Goal: Task Accomplishment & Management: Use online tool/utility

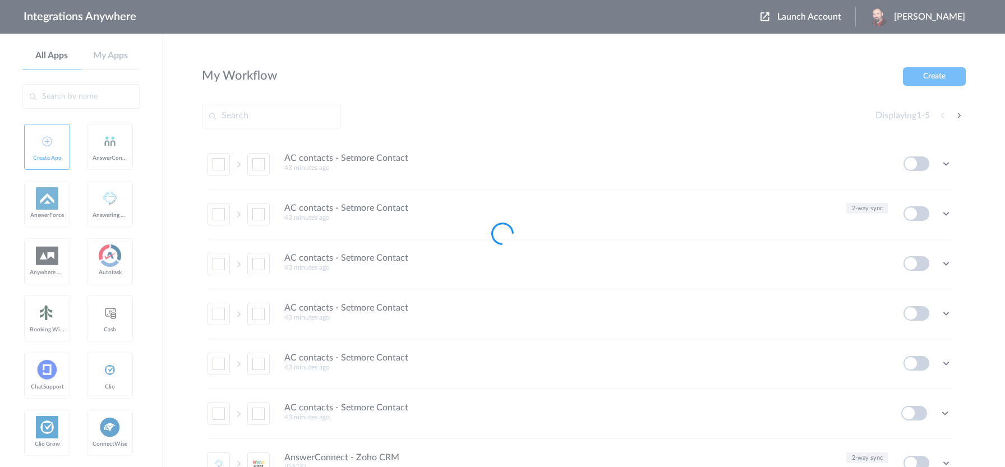
click at [818, 16] on div at bounding box center [502, 233] width 1005 height 467
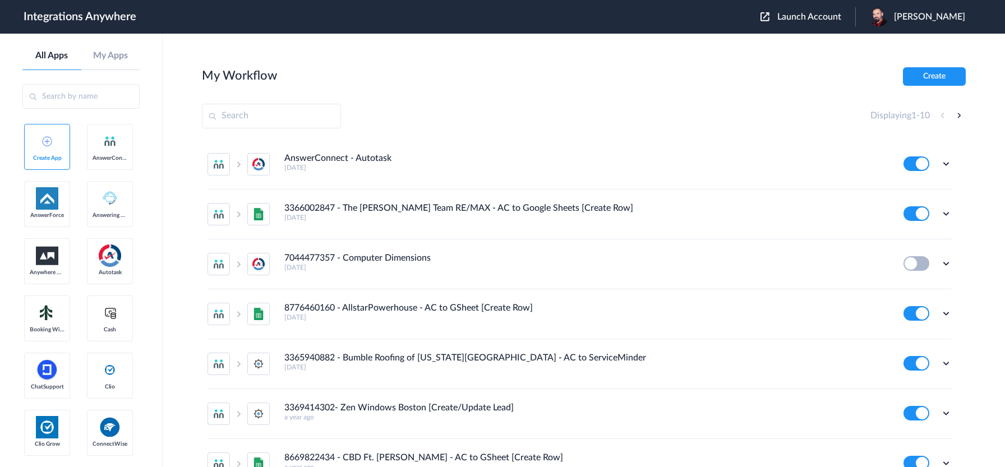
click at [824, 13] on span "Launch Account" at bounding box center [809, 16] width 64 height 9
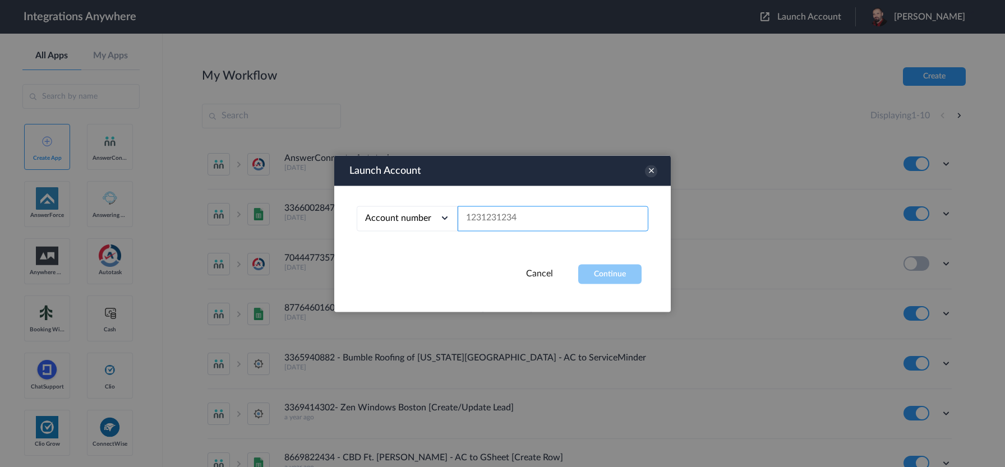
paste input "9803781047"
click at [608, 276] on button "Continue" at bounding box center [609, 274] width 63 height 20
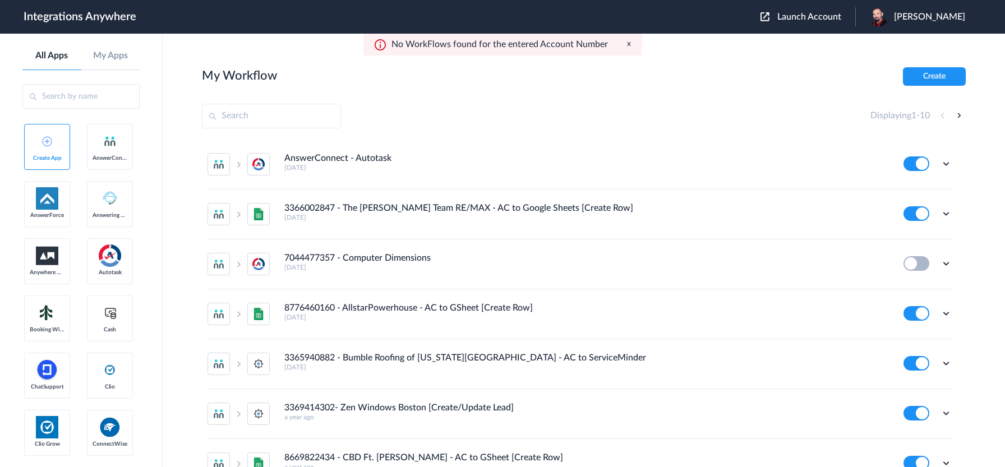
click at [841, 17] on span "Launch Account" at bounding box center [809, 16] width 64 height 9
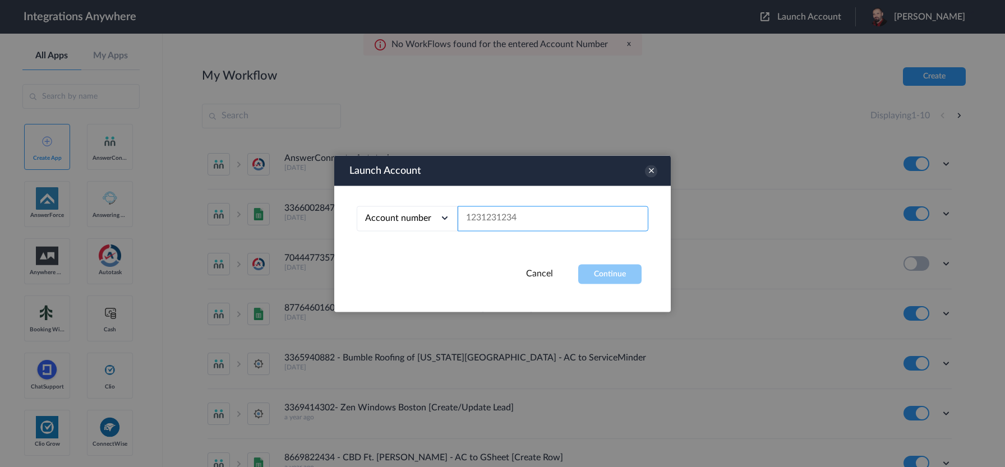
paste input "3369414367"
type input "3369414367"
click at [611, 276] on button "Continue" at bounding box center [609, 274] width 63 height 20
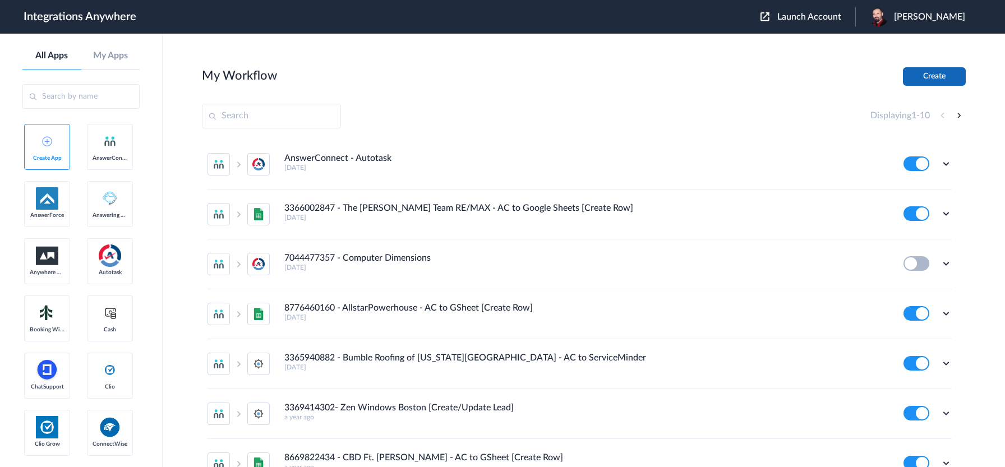
click at [920, 72] on button "Create" at bounding box center [934, 76] width 63 height 19
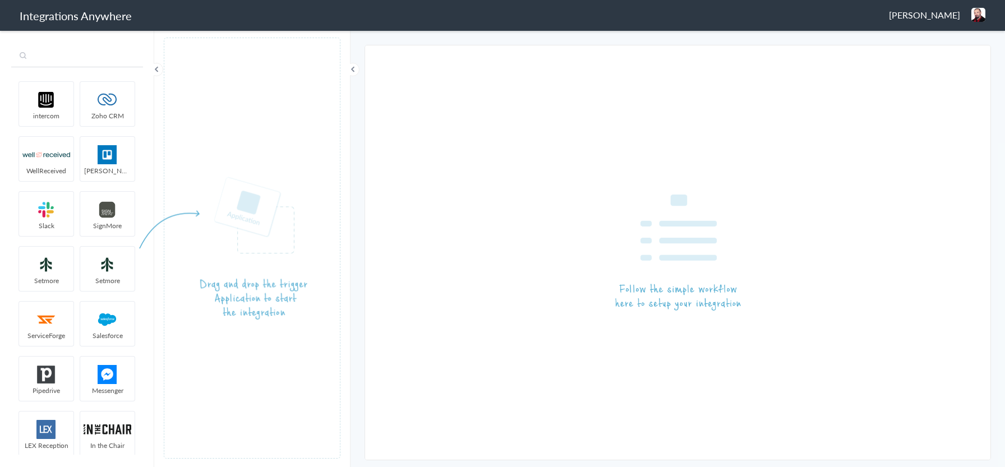
click at [82, 58] on input "text" at bounding box center [77, 56] width 132 height 21
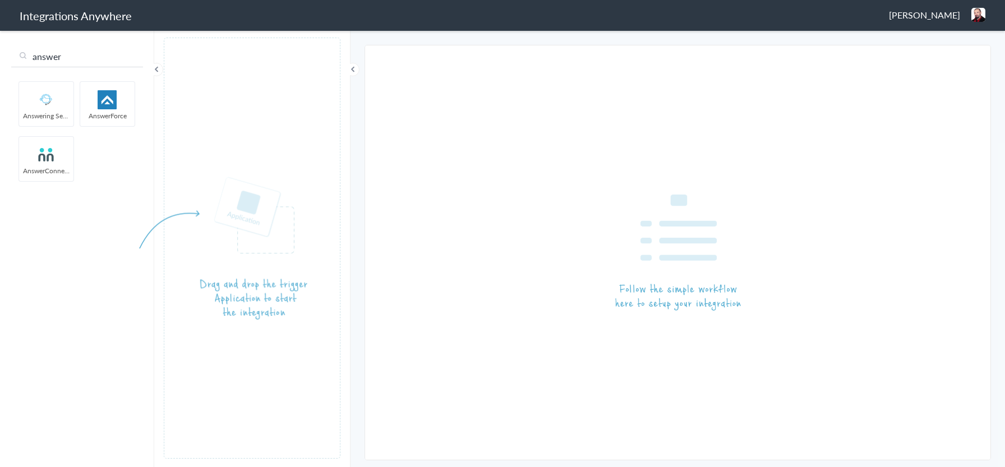
type input "answer"
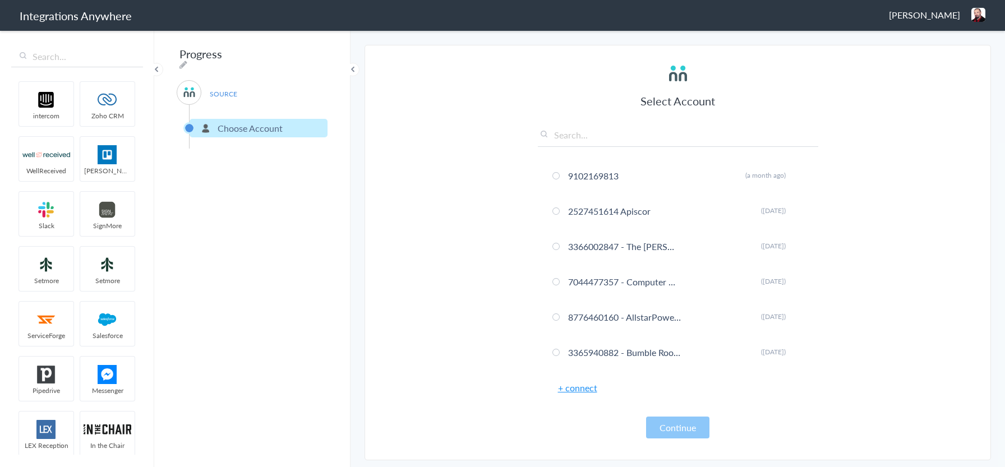
click at [588, 393] on link "+ connect" at bounding box center [577, 387] width 39 height 13
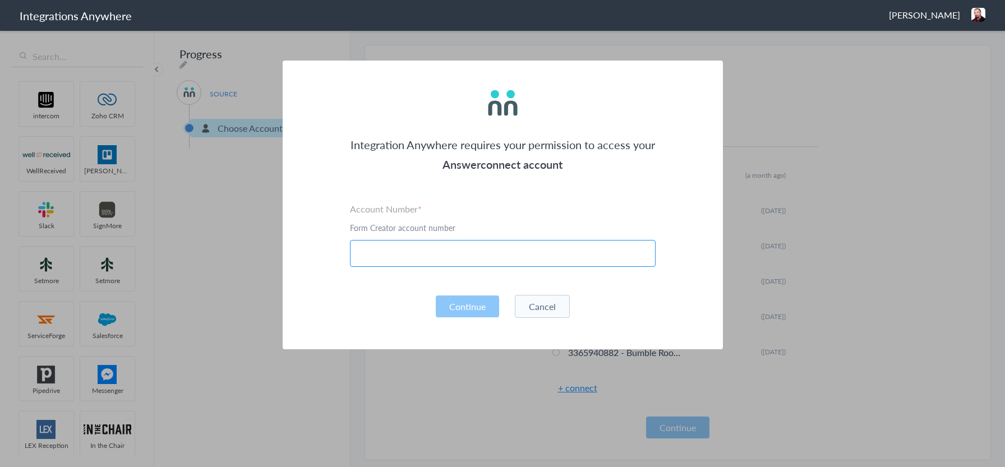
click at [404, 247] on input "text" at bounding box center [503, 253] width 306 height 27
paste input "8339586657"
type input "8339586657"
click at [457, 309] on button "Continue" at bounding box center [467, 307] width 63 height 22
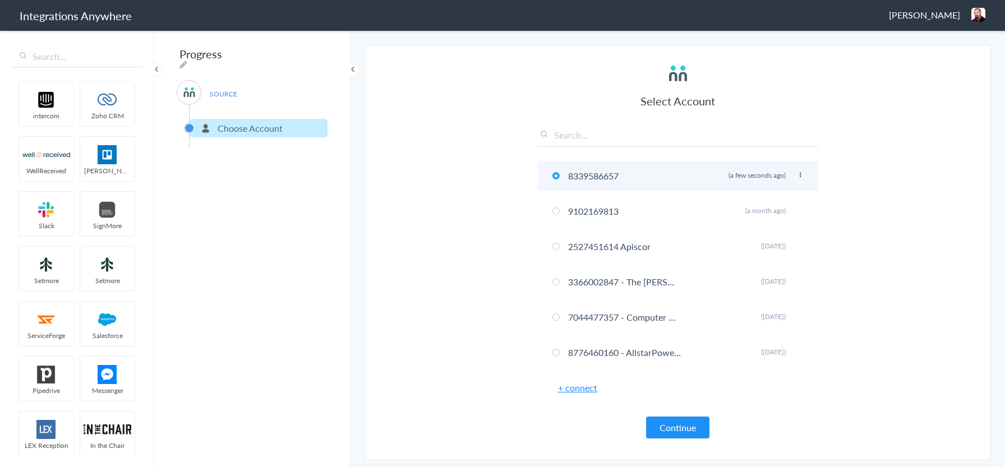
click at [797, 174] on icon at bounding box center [800, 175] width 7 height 6
click at [764, 200] on li "Rename" at bounding box center [777, 198] width 77 height 17
type input "8339586657 - Garage Door Depot - AC to GSheet"
click at [690, 435] on button "Continue" at bounding box center [677, 428] width 63 height 22
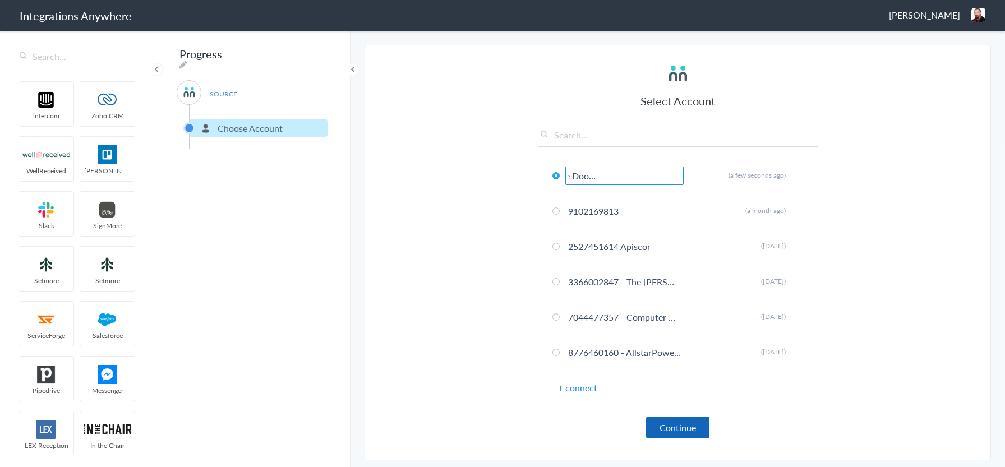
scroll to position [0, 0]
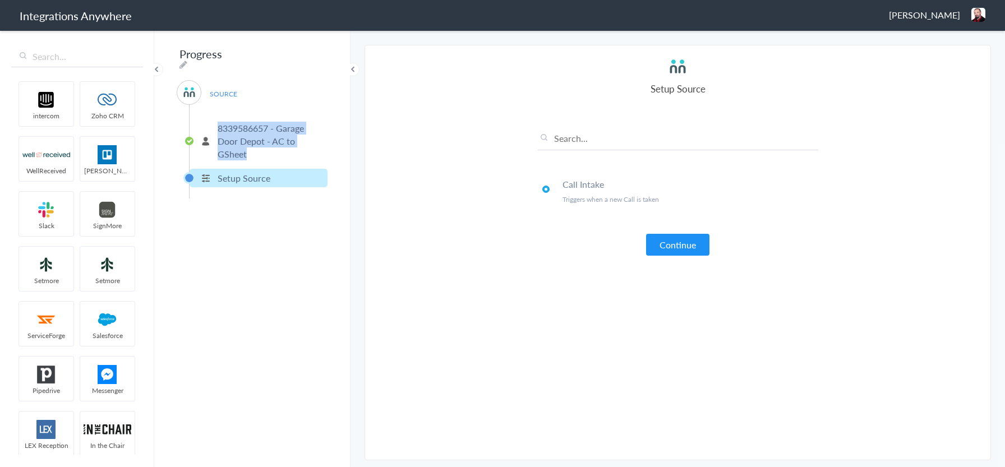
drag, startPoint x: 248, startPoint y: 153, endPoint x: 215, endPoint y: 127, distance: 42.0
click at [215, 127] on li "8339586657 - Garage Door Depot - AC to GSheet" at bounding box center [259, 141] width 138 height 44
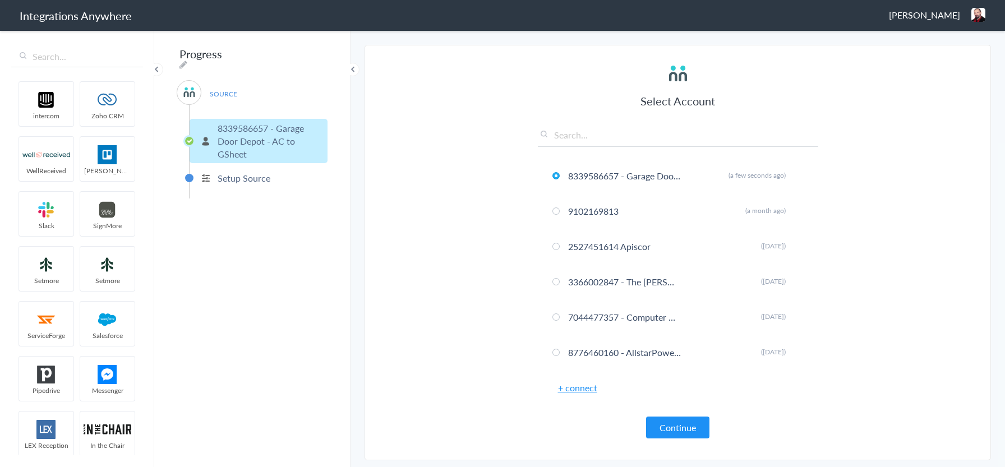
drag, startPoint x: 216, startPoint y: 124, endPoint x: 393, endPoint y: 135, distance: 177.0
click at [422, 139] on section "Select Account 8339586657 - Garage Door Depot - AC to GSheet Rename Delete (a f…" at bounding box center [678, 253] width 626 height 416
drag, startPoint x: 247, startPoint y: 150, endPoint x: 218, endPoint y: 126, distance: 38.3
click at [218, 126] on p "8339586657 - Garage Door Depot - AC to GSheet" at bounding box center [271, 141] width 107 height 39
copy p "8339586657 - Garage Door Depot - AC to GSheet"
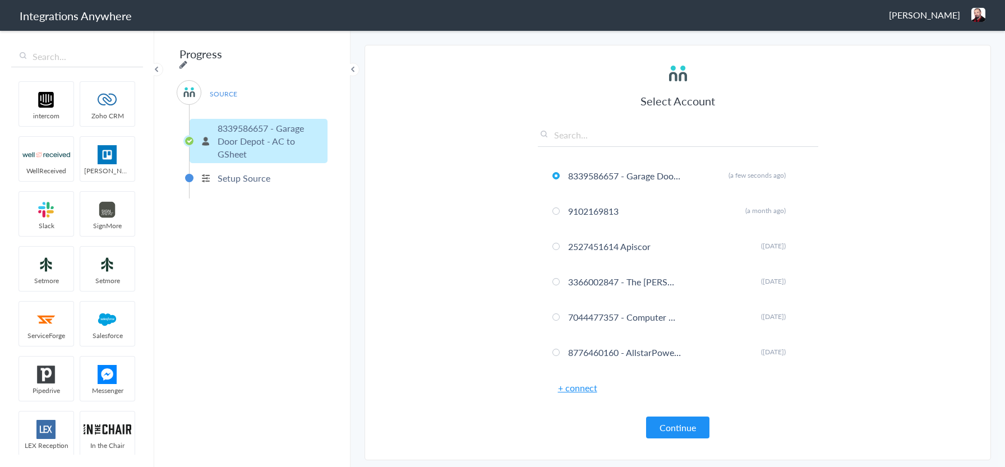
click at [187, 60] on icon at bounding box center [183, 64] width 8 height 9
click at [265, 54] on input "Progress" at bounding box center [246, 53] width 139 height 21
drag, startPoint x: 265, startPoint y: 55, endPoint x: 220, endPoint y: 56, distance: 44.3
click at [220, 56] on input "Progress" at bounding box center [246, 53] width 139 height 21
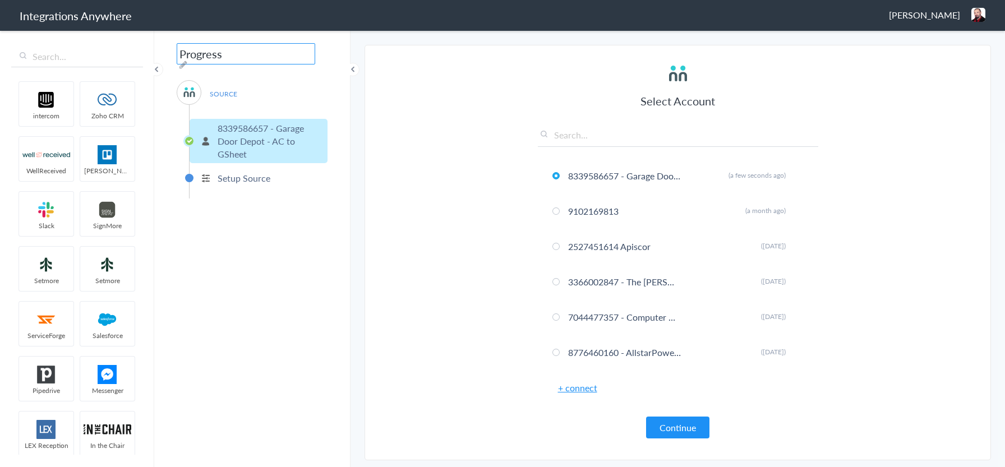
click at [220, 56] on input "Progress" at bounding box center [246, 53] width 139 height 21
paste input "8339586657 - Garage Door Depot - AC to GSheet"
type input "8339586657 - Garage Door Depot - AC to GSheet"
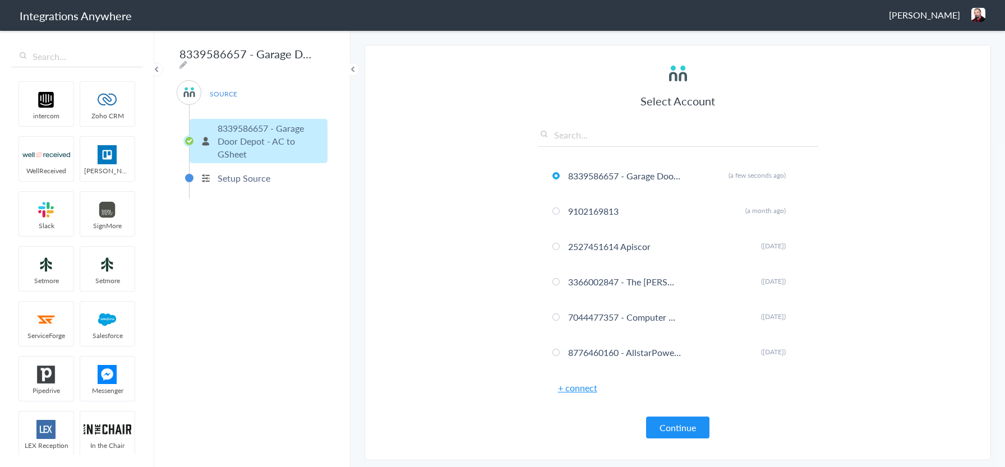
click at [373, 187] on section "Select Account 8339586657 - Garage Door Depot - AC to GSheet Rename Delete (a f…" at bounding box center [678, 253] width 626 height 416
drag, startPoint x: 237, startPoint y: 184, endPoint x: 237, endPoint y: 177, distance: 6.7
click at [237, 183] on ul "8339586657 - Garage Door Depot - AC to GSheet Setup Source" at bounding box center [258, 152] width 139 height 94
click at [237, 176] on p "Setup Source" at bounding box center [244, 178] width 53 height 13
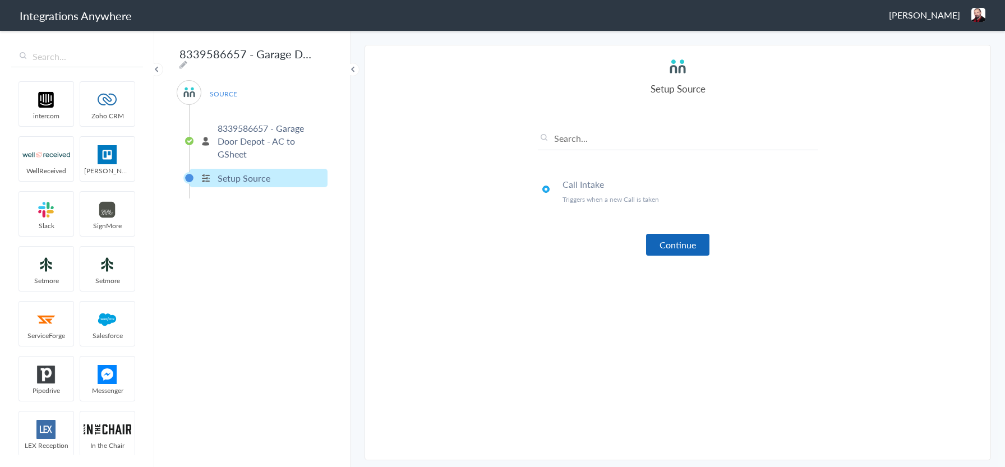
click at [670, 243] on button "Continue" at bounding box center [677, 245] width 63 height 22
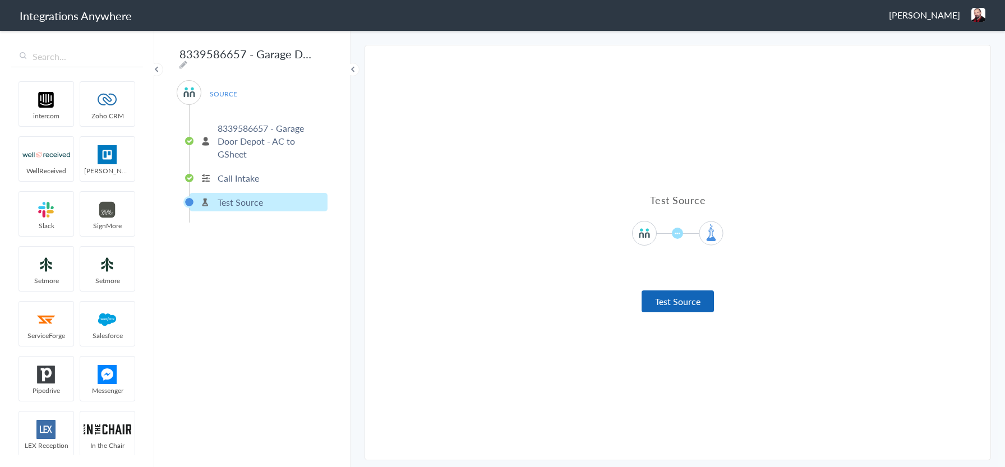
click at [689, 293] on button "Test Source" at bounding box center [678, 301] width 72 height 22
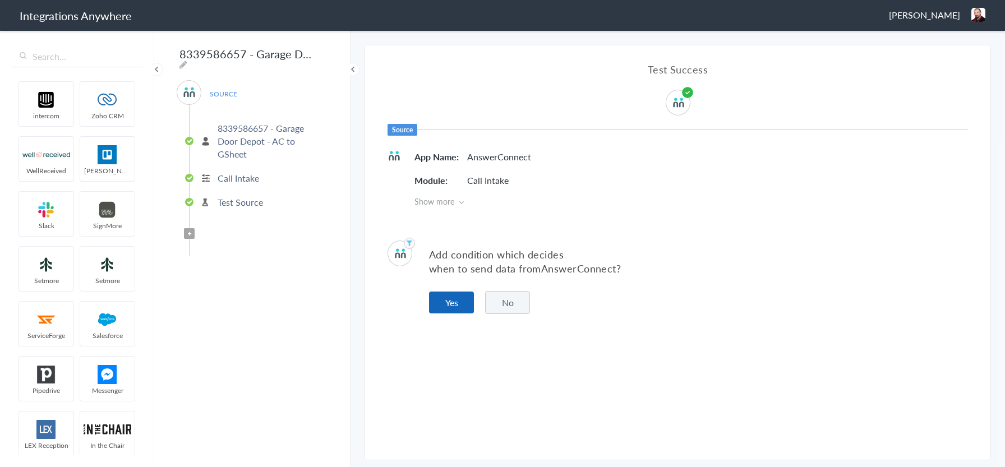
click at [462, 301] on button "Yes" at bounding box center [451, 303] width 45 height 22
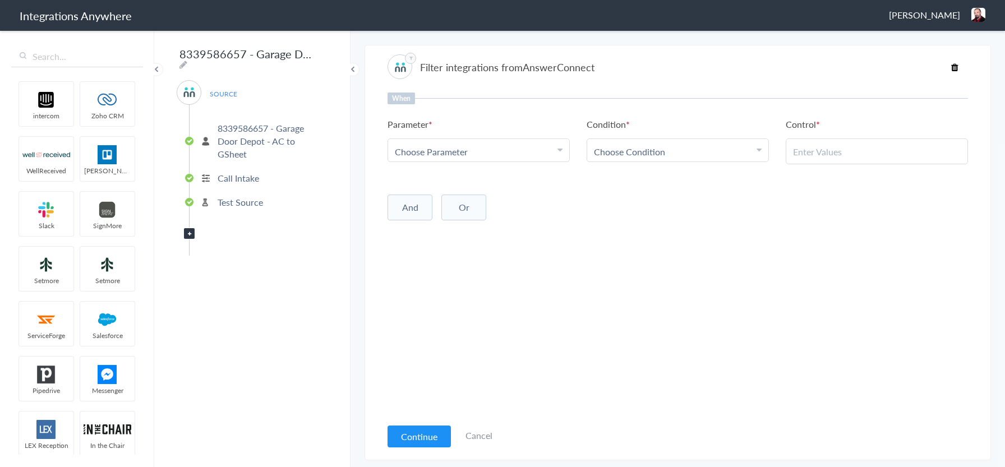
click at [522, 155] on div "Choose Parameter" at bounding box center [479, 151] width 168 height 13
click at [470, 186] on input "text" at bounding box center [478, 182] width 181 height 24
type input "call c"
click at [462, 210] on link "Call Closing Note" at bounding box center [478, 207] width 181 height 24
click at [675, 151] on div "Choose Condition" at bounding box center [678, 151] width 168 height 13
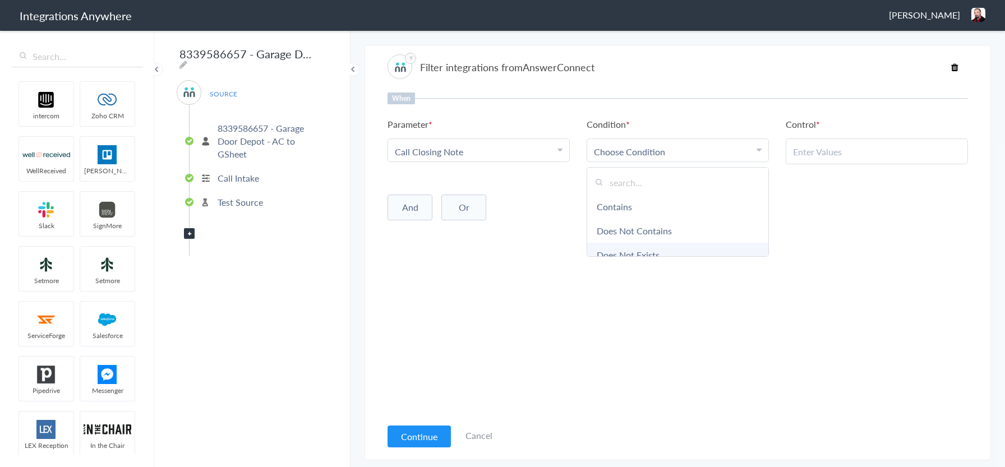
click at [639, 245] on link "Does Not Exists" at bounding box center [677, 255] width 181 height 24
click at [414, 433] on button "Continue" at bounding box center [419, 437] width 63 height 22
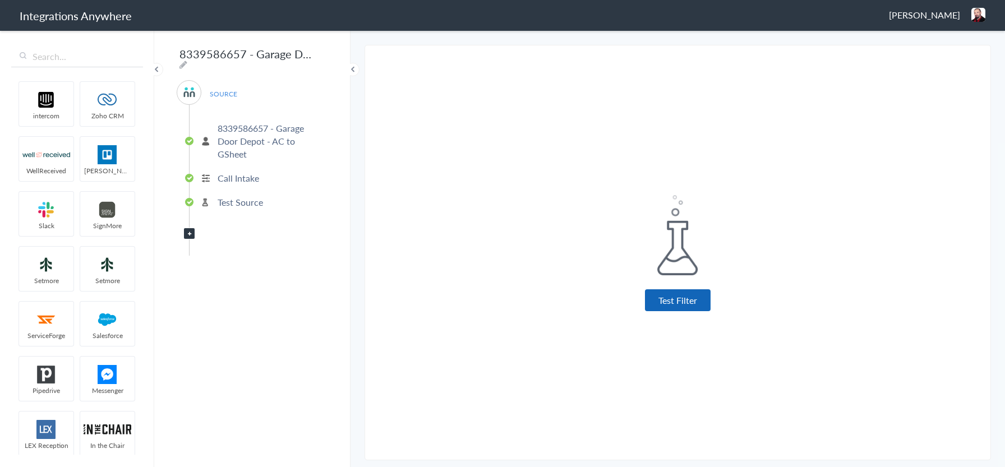
click at [695, 299] on button "Test Filter" at bounding box center [678, 300] width 66 height 22
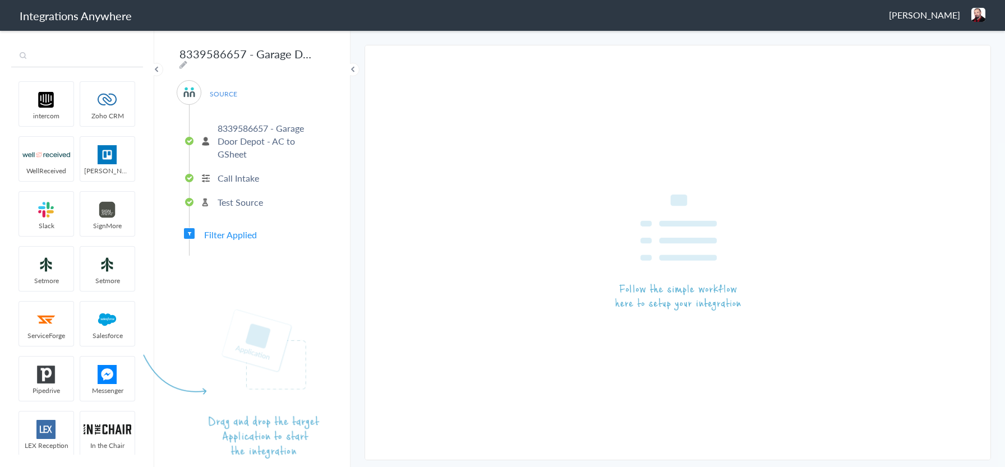
click at [67, 56] on input "text" at bounding box center [77, 56] width 132 height 21
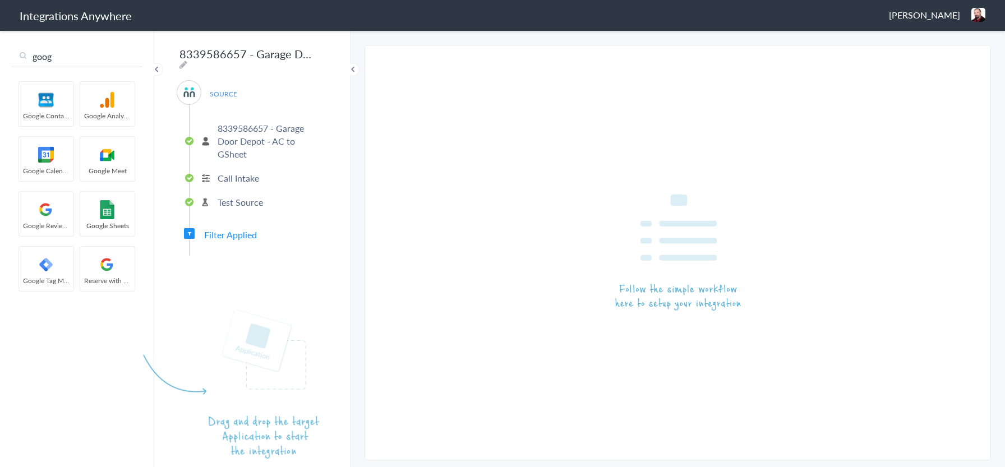
type input "goog"
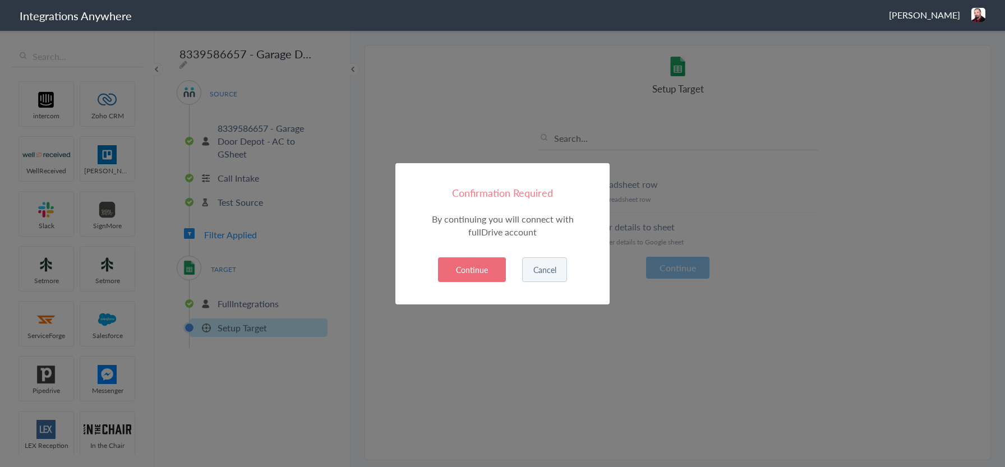
click at [485, 271] on button "Continue" at bounding box center [472, 269] width 68 height 25
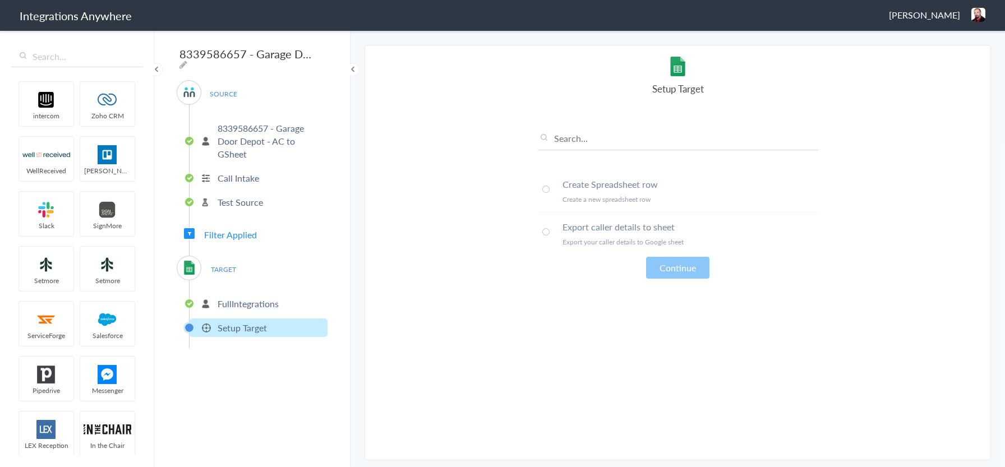
click at [545, 232] on span at bounding box center [545, 231] width 7 height 7
click at [690, 262] on button "Continue" at bounding box center [677, 268] width 63 height 22
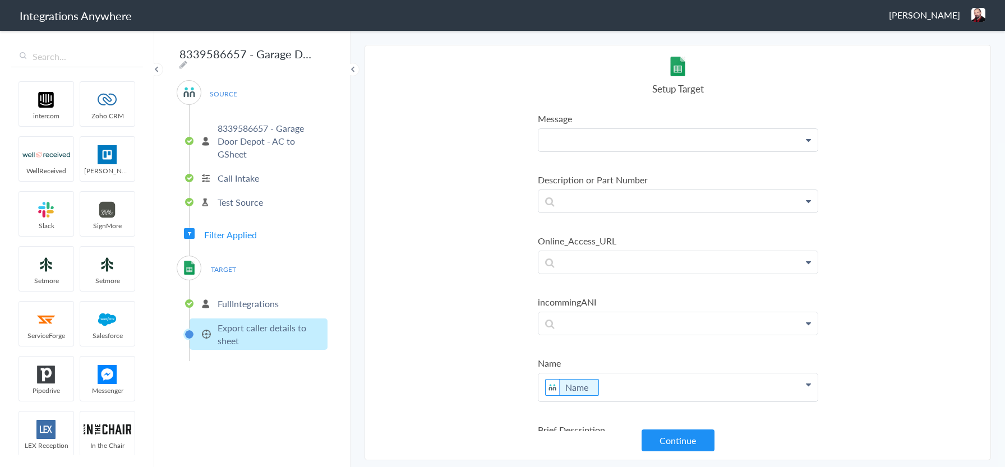
click at [666, 136] on p at bounding box center [677, 140] width 279 height 22
click at [461, 177] on section "Select Account 8339586657 - Garage Door Depot - AC to GSheet Rename Delete (a f…" at bounding box center [678, 253] width 626 height 416
drag, startPoint x: 214, startPoint y: 305, endPoint x: 224, endPoint y: 302, distance: 9.9
click at [220, 303] on li "FullIntegrations" at bounding box center [259, 303] width 138 height 19
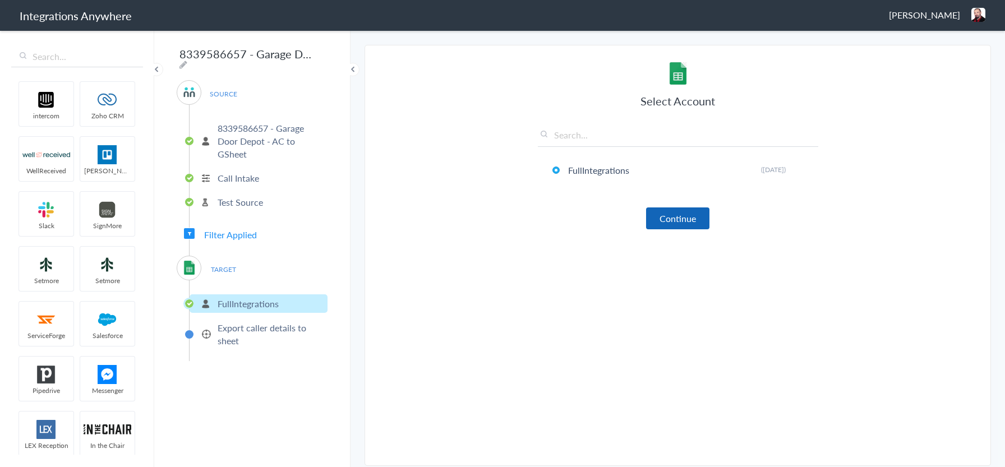
click at [663, 215] on button "Continue" at bounding box center [677, 218] width 63 height 22
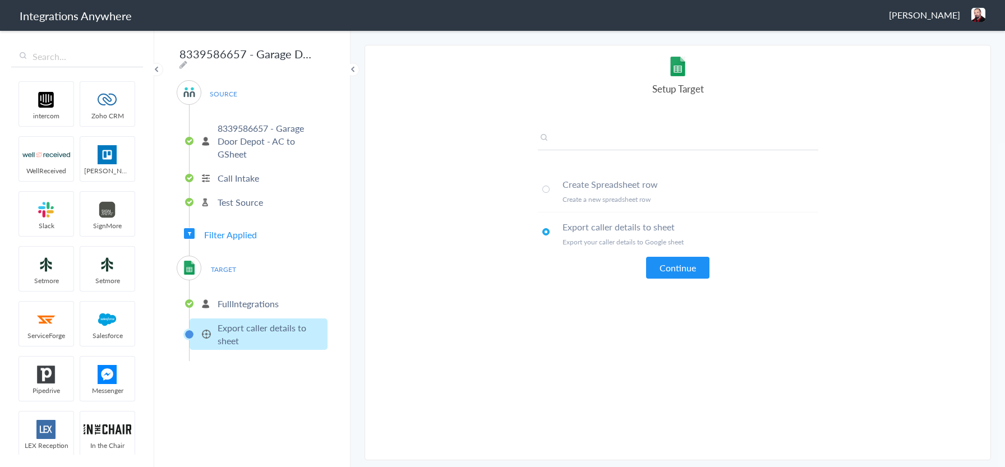
click at [591, 146] on input "text" at bounding box center [678, 141] width 280 height 19
click at [545, 230] on span at bounding box center [545, 231] width 7 height 7
click at [546, 188] on span at bounding box center [545, 189] width 7 height 7
click at [664, 259] on button "Continue" at bounding box center [677, 268] width 63 height 22
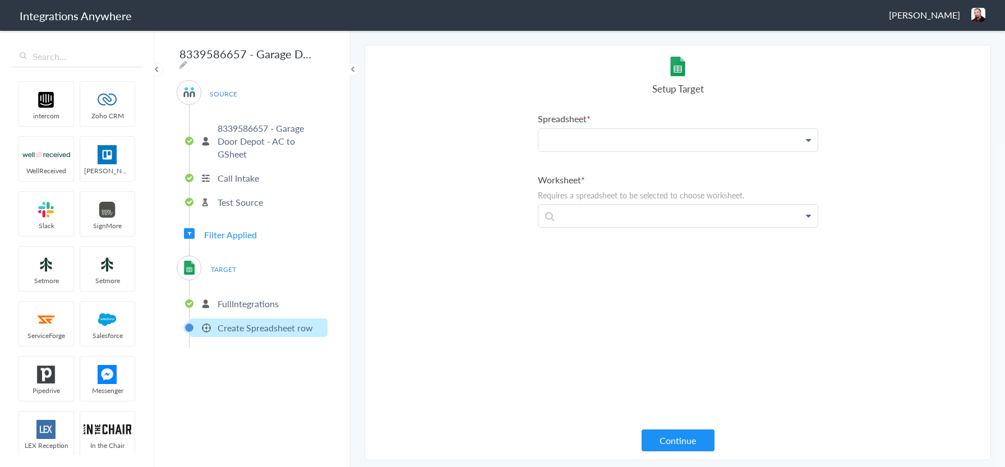
click at [701, 147] on p at bounding box center [677, 140] width 279 height 22
click at [887, 187] on section "Select Account 8339586657 - Garage Door Depot - AC to GSheet Rename Delete (a f…" at bounding box center [678, 253] width 626 height 416
click at [236, 298] on p "FullIntegrations" at bounding box center [248, 303] width 61 height 13
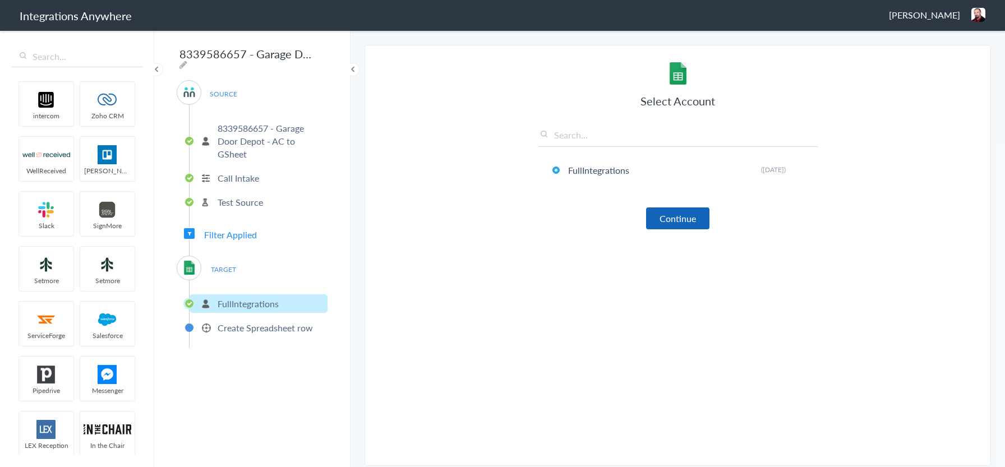
click at [680, 222] on button "Continue" at bounding box center [677, 218] width 63 height 22
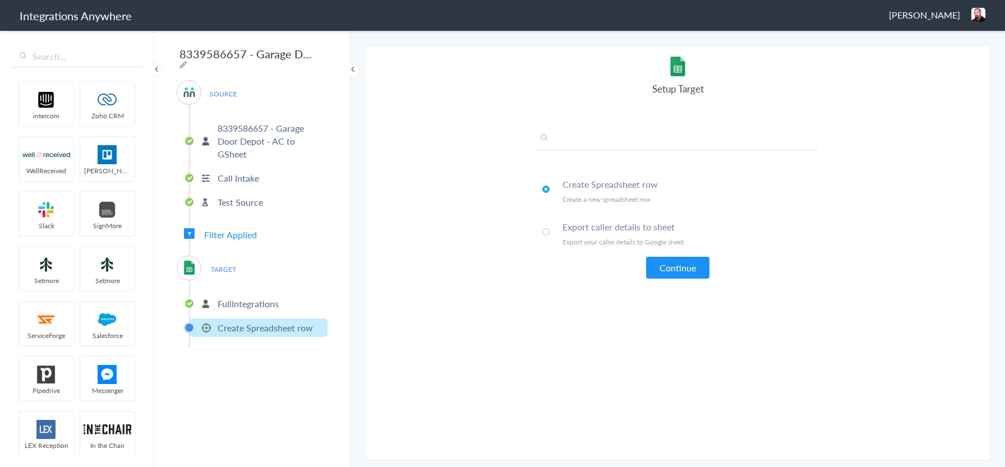
click at [602, 141] on input "text" at bounding box center [678, 141] width 280 height 19
click at [682, 271] on button "Continue" at bounding box center [677, 268] width 63 height 22
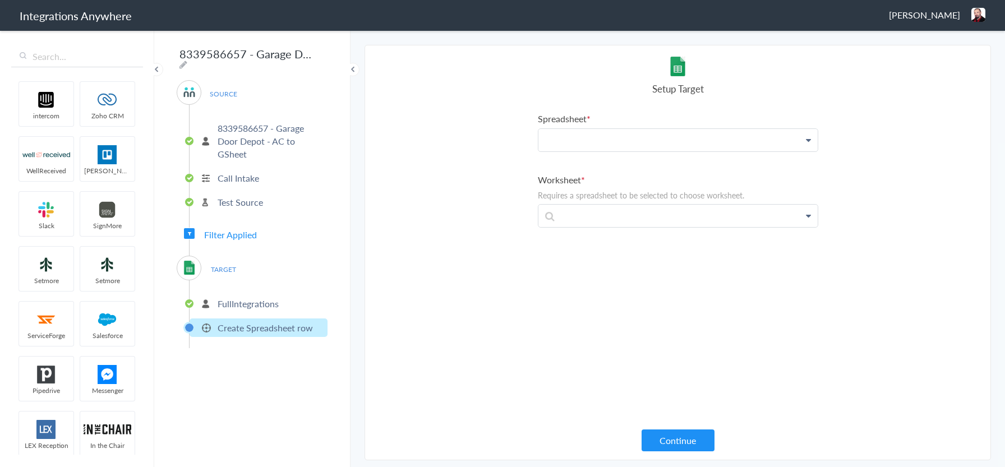
click at [599, 138] on p at bounding box center [677, 140] width 279 height 22
click at [624, 177] on link "AnswerConnect CA_8339586657" at bounding box center [677, 172] width 279 height 24
drag, startPoint x: 710, startPoint y: 142, endPoint x: 663, endPoint y: 144, distance: 47.1
click at [0, 0] on icon at bounding box center [0, 0] width 0 height 0
click at [481, 214] on section "Select Account 8339586657 - Garage Door Depot - AC to GSheet Rename Delete (a f…" at bounding box center [678, 253] width 626 height 416
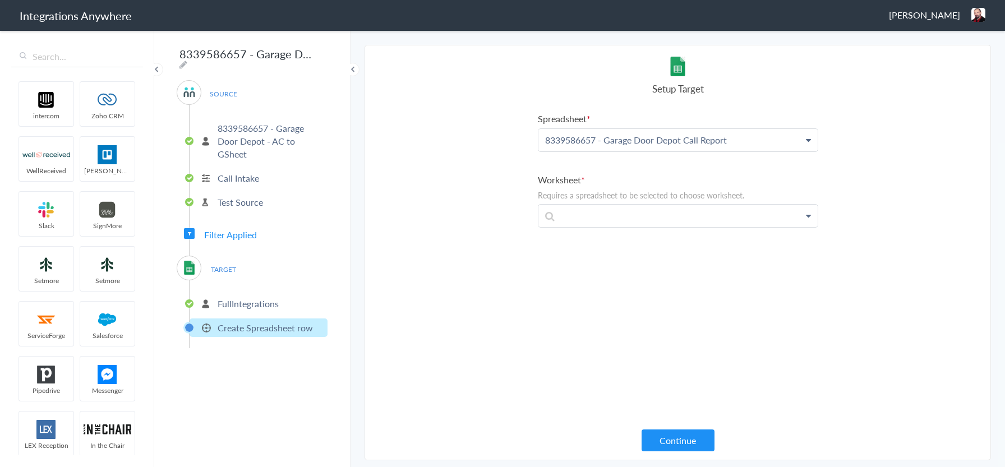
click at [248, 298] on p "FullIntegrations" at bounding box center [248, 303] width 61 height 13
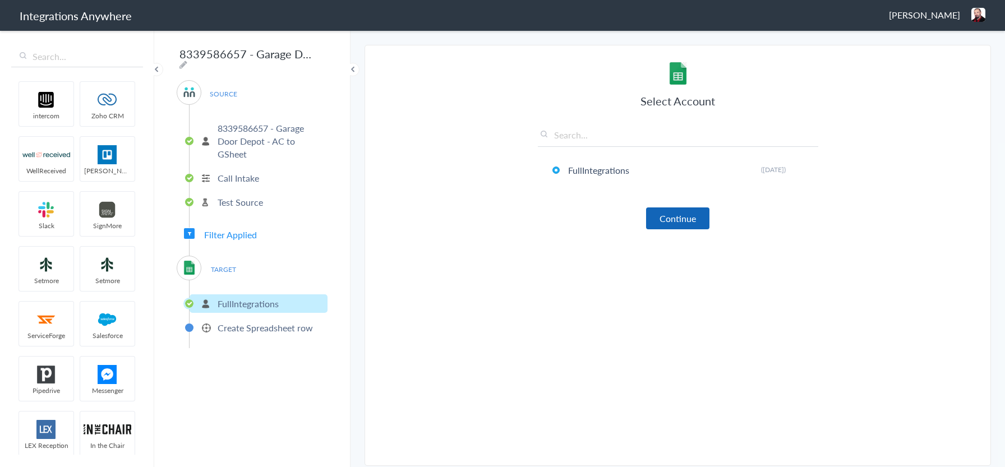
click at [665, 211] on button "Continue" at bounding box center [677, 218] width 63 height 22
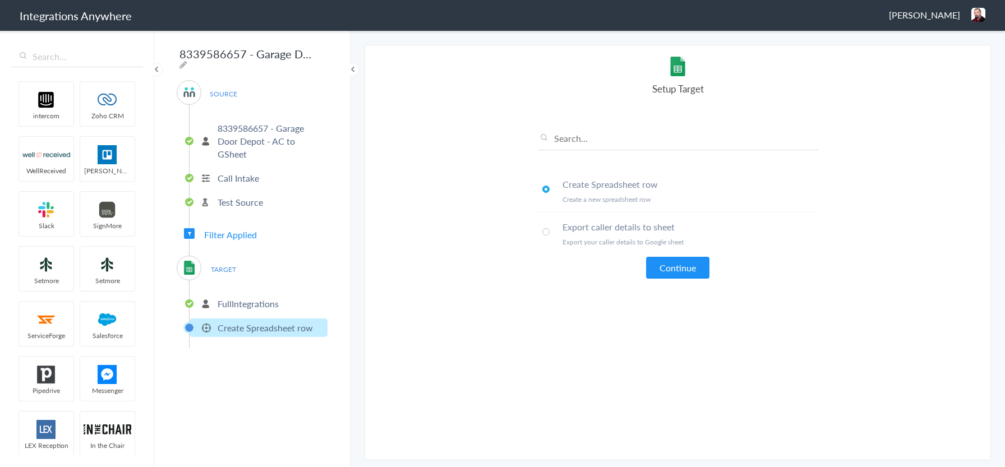
click at [220, 228] on span "Filter Applied" at bounding box center [230, 234] width 53 height 13
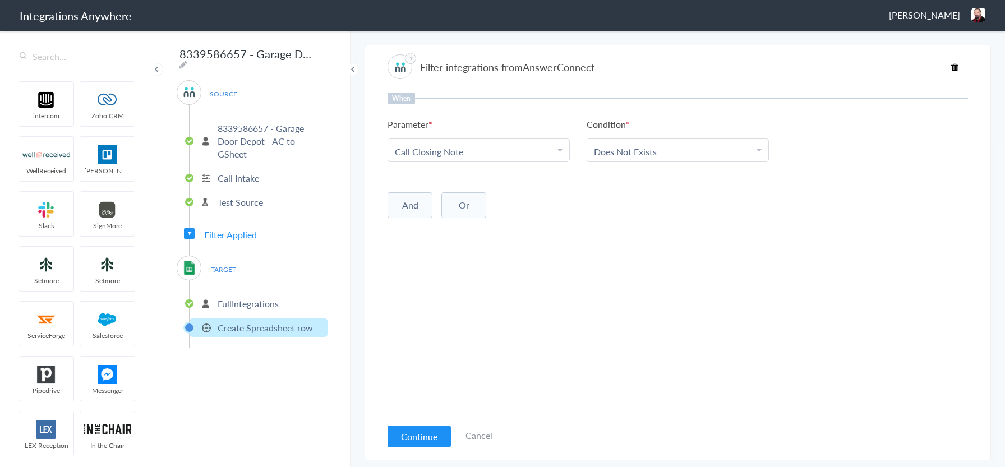
click at [413, 434] on button "Continue" at bounding box center [419, 437] width 63 height 22
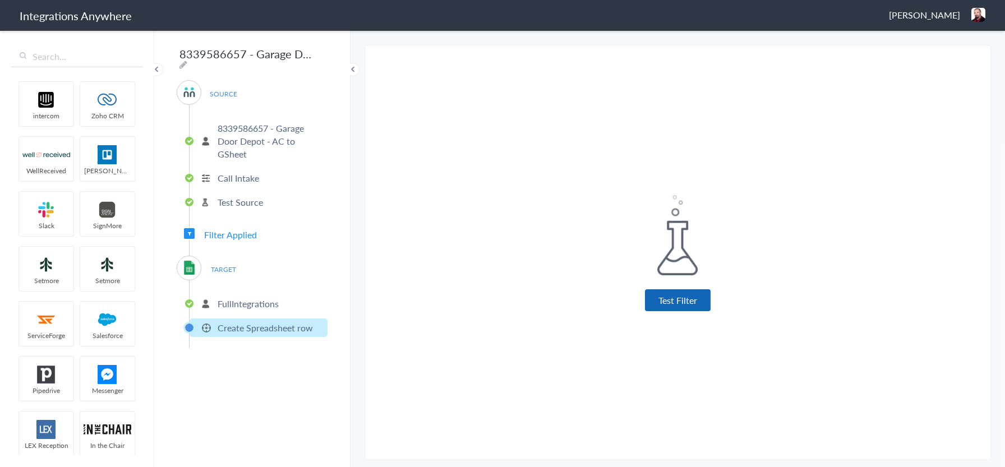
click at [694, 292] on button "Test Filter" at bounding box center [678, 300] width 66 height 22
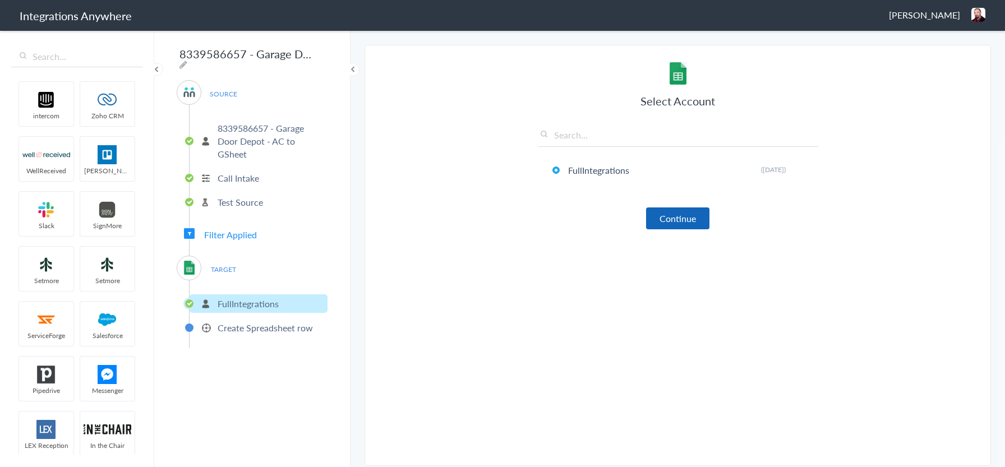
click at [672, 208] on button "Continue" at bounding box center [677, 218] width 63 height 22
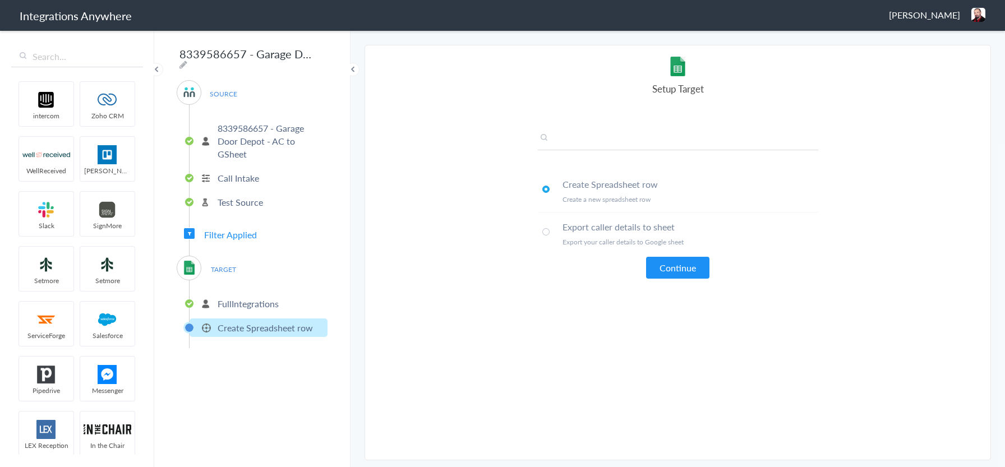
click at [639, 143] on input "text" at bounding box center [678, 141] width 280 height 19
click at [676, 277] on button "Continue" at bounding box center [677, 268] width 63 height 22
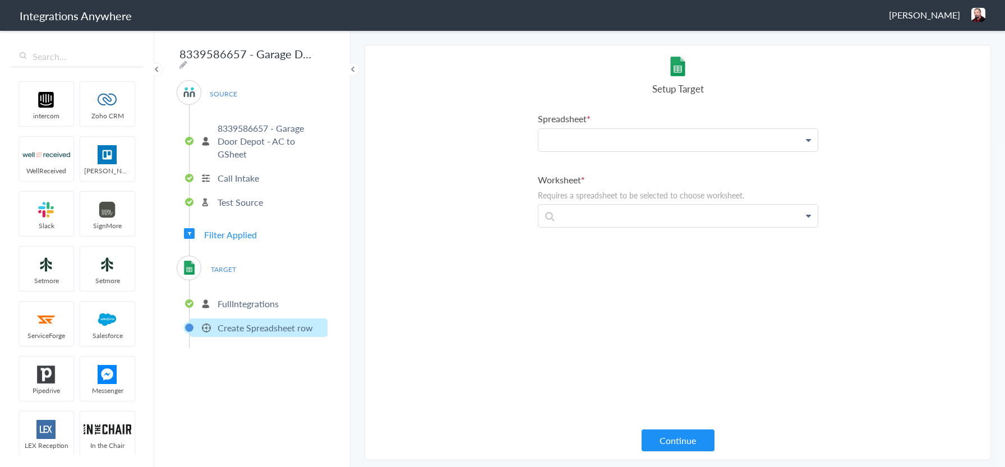
click at [611, 142] on p at bounding box center [677, 140] width 279 height 22
paste p
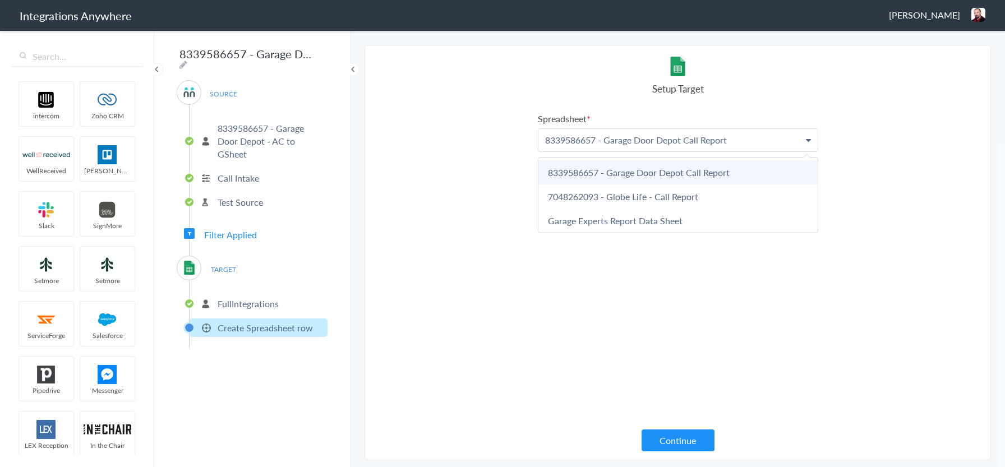
click at [601, 175] on link "8339586657 - Garage Door Depot Call Report" at bounding box center [677, 172] width 279 height 24
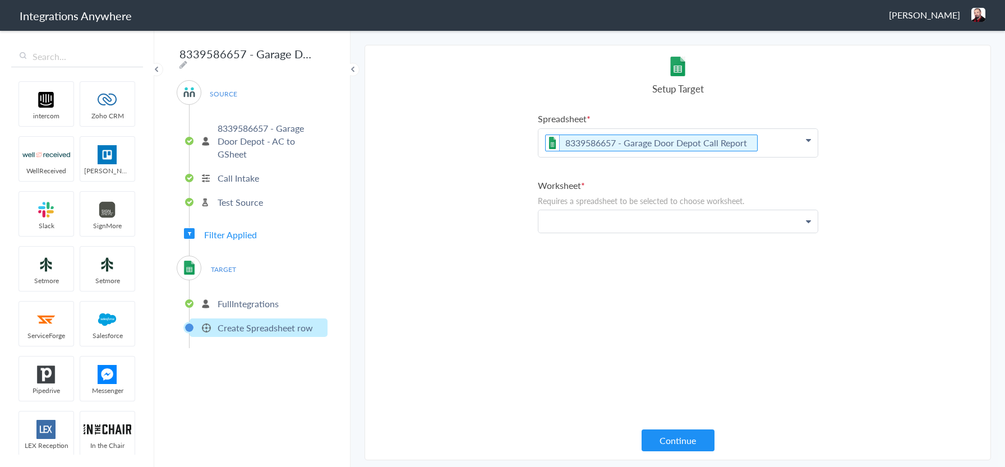
click at [625, 227] on p at bounding box center [677, 221] width 279 height 22
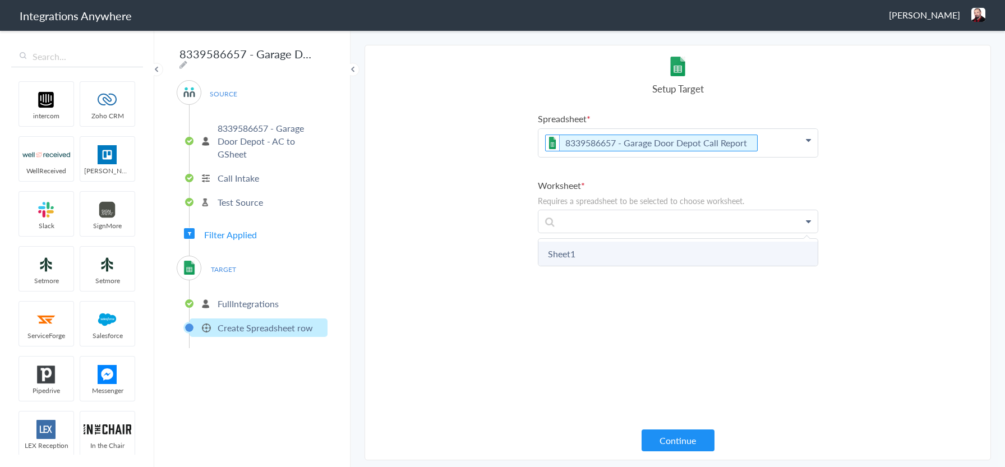
click at [565, 245] on link "Sheet1" at bounding box center [677, 254] width 279 height 24
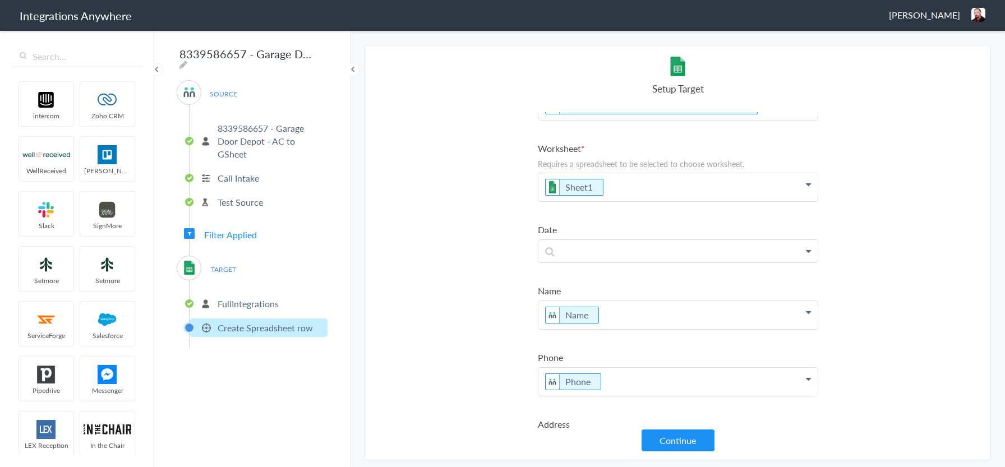
scroll to position [56, 0]
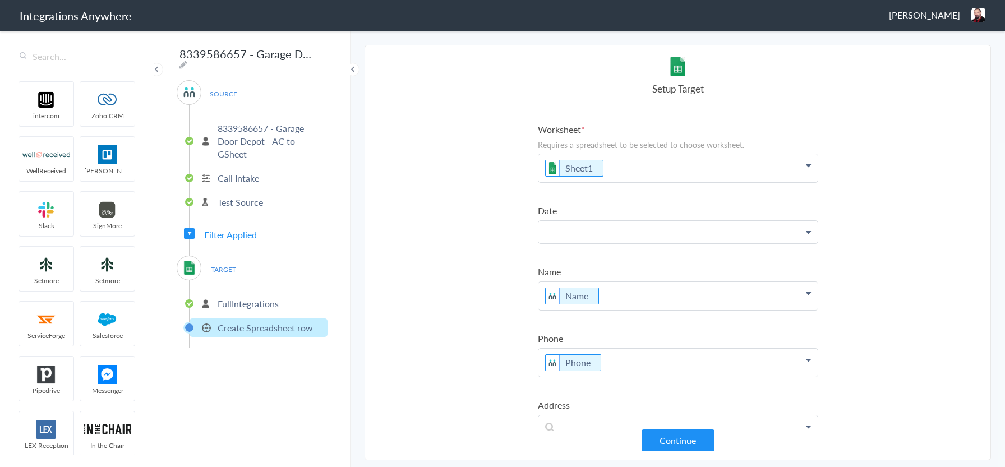
click at [678, 230] on p at bounding box center [677, 232] width 279 height 22
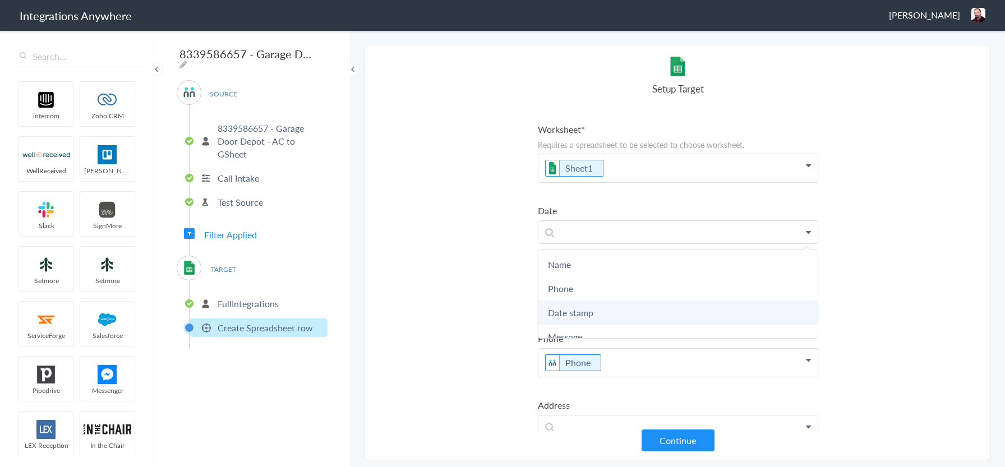
click at [583, 310] on link "Date stamp" at bounding box center [677, 313] width 279 height 24
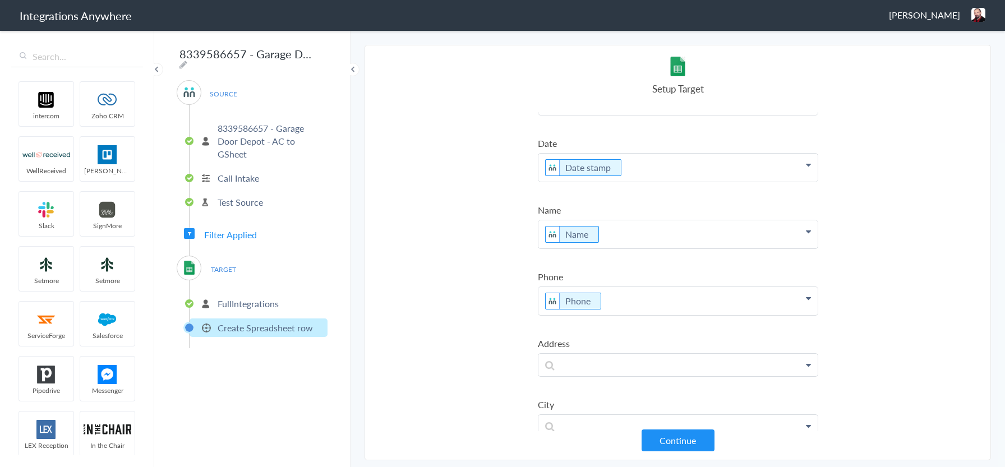
scroll to position [224, 0]
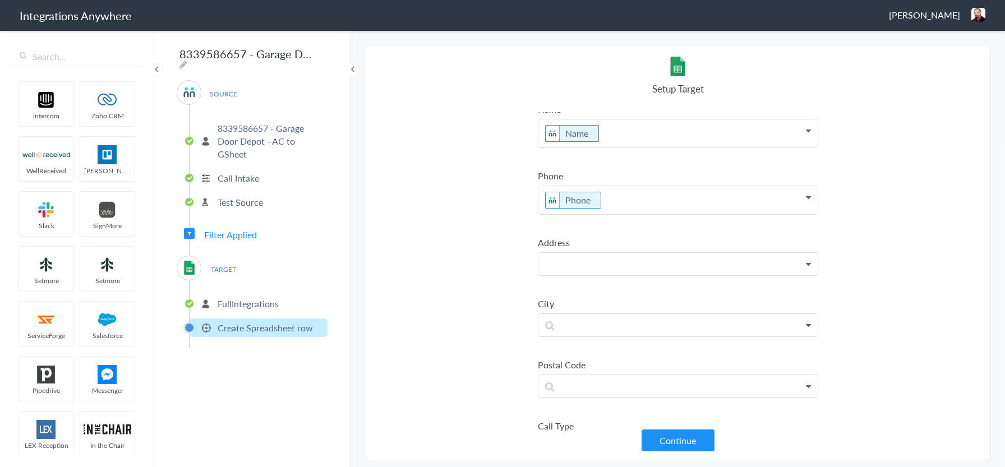
click at [639, 266] on p at bounding box center [677, 264] width 279 height 22
click at [622, 291] on link "Address 1" at bounding box center [677, 296] width 279 height 24
click at [618, 329] on p at bounding box center [677, 331] width 279 height 22
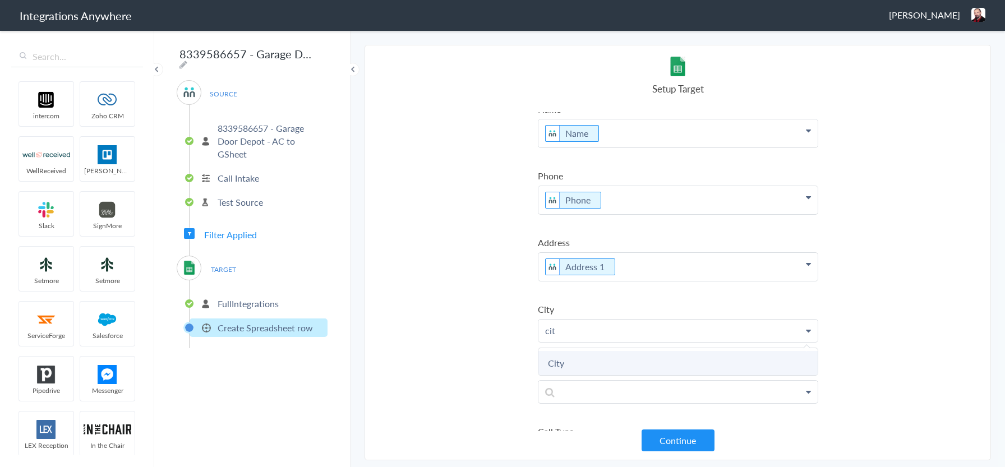
click at [597, 363] on link "City" at bounding box center [677, 363] width 279 height 24
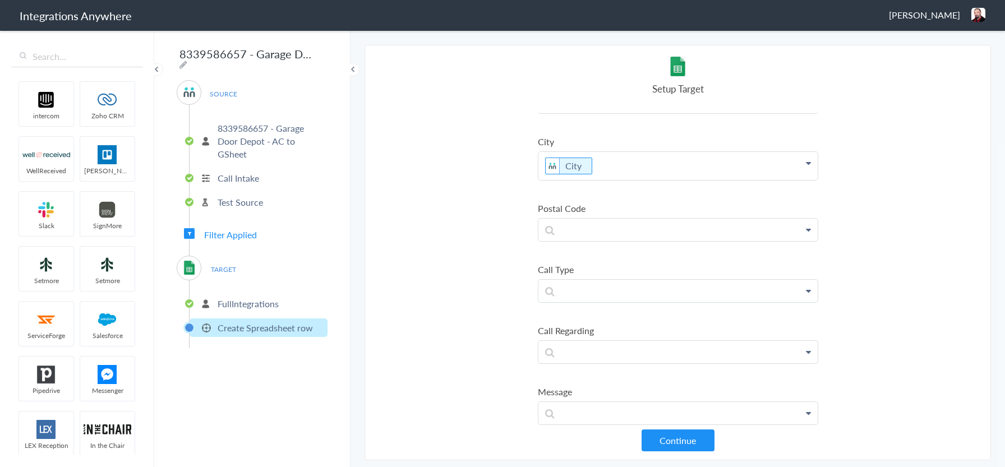
scroll to position [393, 0]
click at [658, 225] on p at bounding box center [677, 229] width 279 height 22
click at [625, 263] on link "Postal Code" at bounding box center [677, 262] width 279 height 24
click at [625, 297] on p at bounding box center [677, 296] width 279 height 22
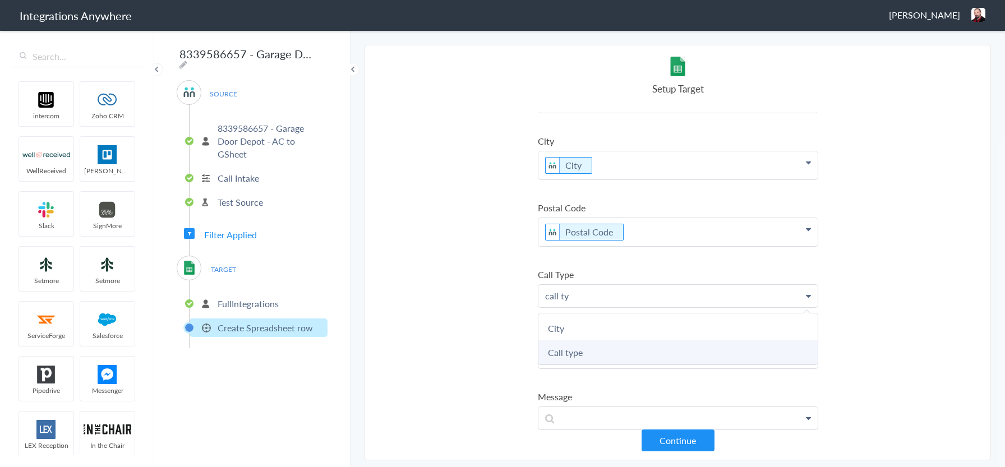
click at [612, 352] on link "Call type" at bounding box center [677, 352] width 279 height 24
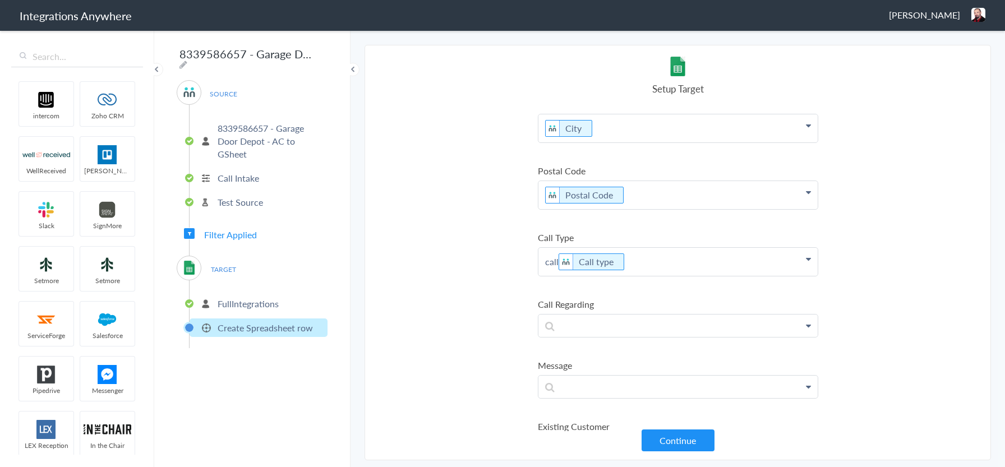
scroll to position [449, 0]
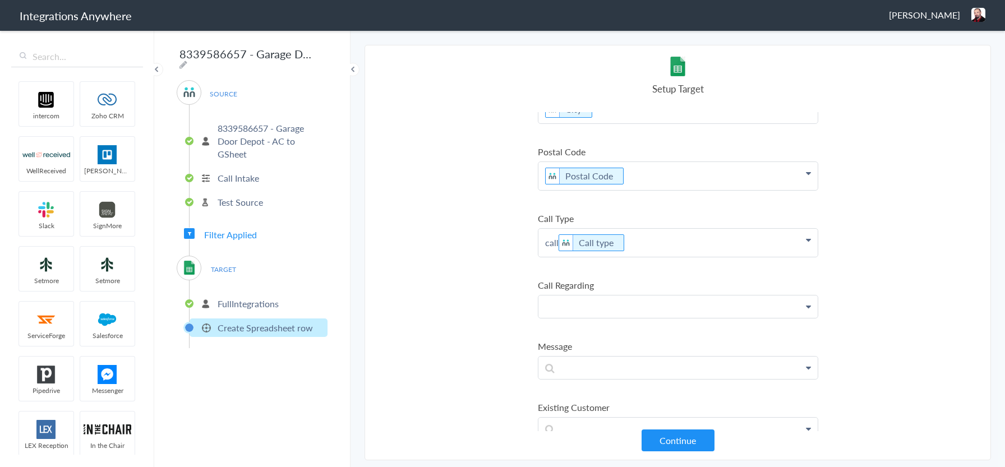
click at [602, 302] on p at bounding box center [677, 307] width 279 height 22
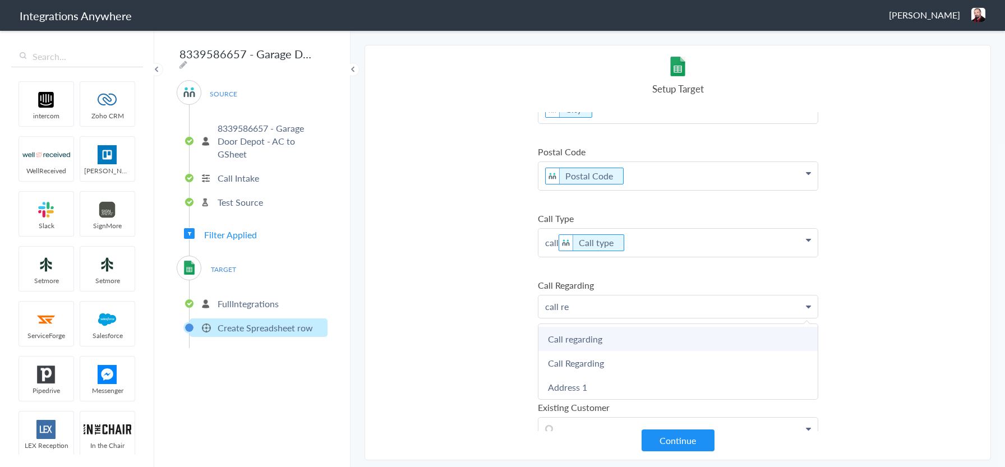
click at [582, 344] on link "Call regarding" at bounding box center [677, 339] width 279 height 24
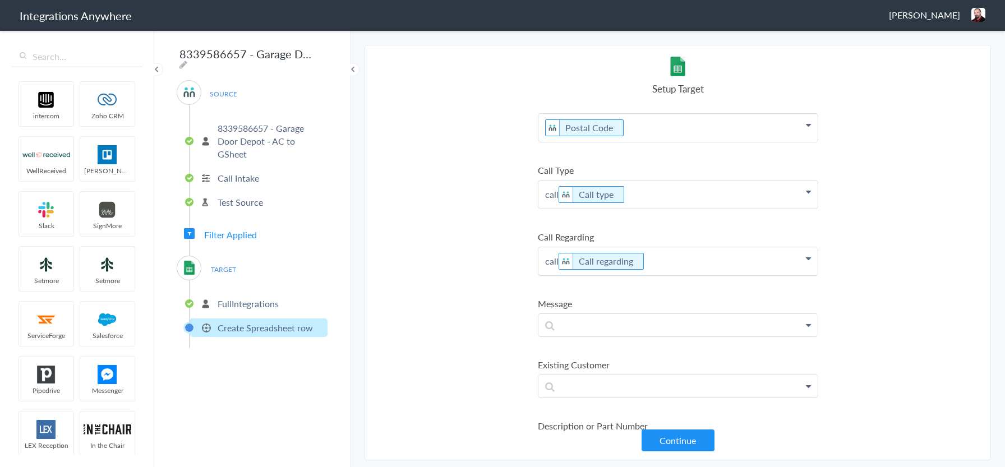
scroll to position [546, 0]
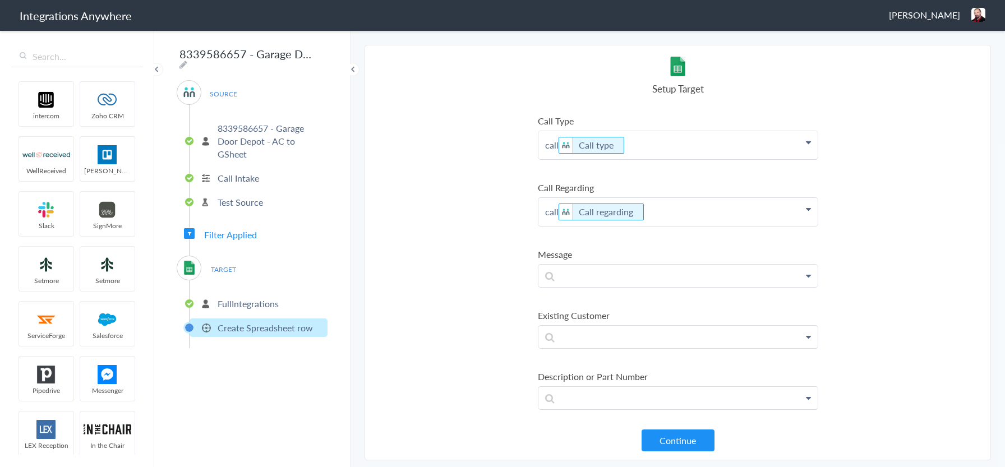
click at [557, 211] on p "call Call regarding" at bounding box center [677, 212] width 279 height 28
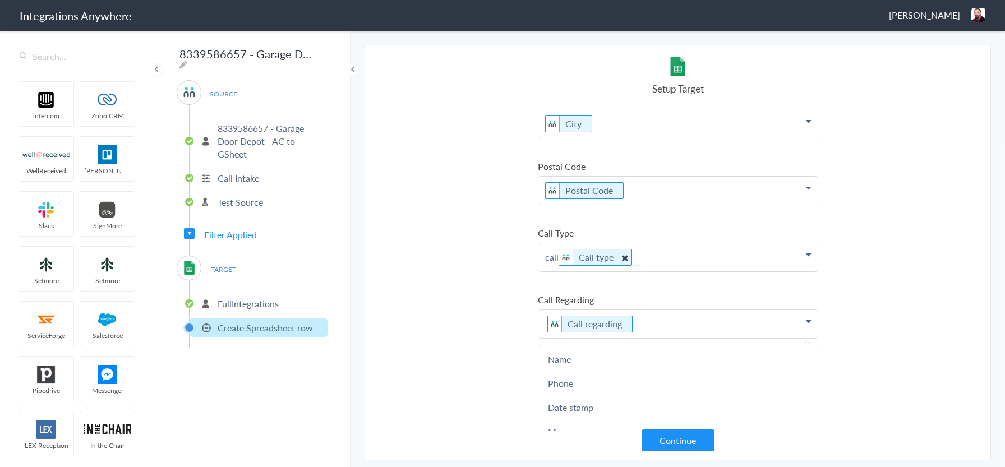
click at [559, 256] on p "call Call type" at bounding box center [677, 257] width 279 height 28
click at [493, 254] on section "Select Account 8339586657 - Garage Door Depot - AC to GSheet Rename Delete (a f…" at bounding box center [678, 253] width 626 height 416
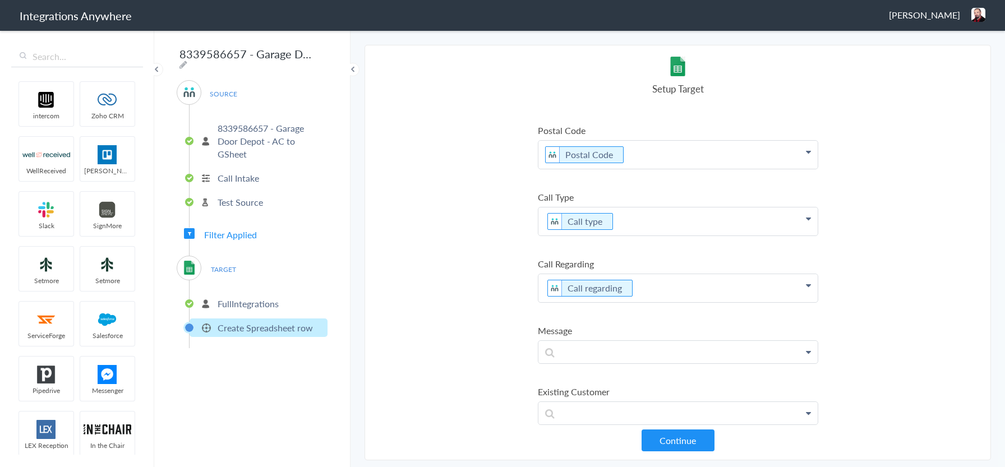
scroll to position [546, 0]
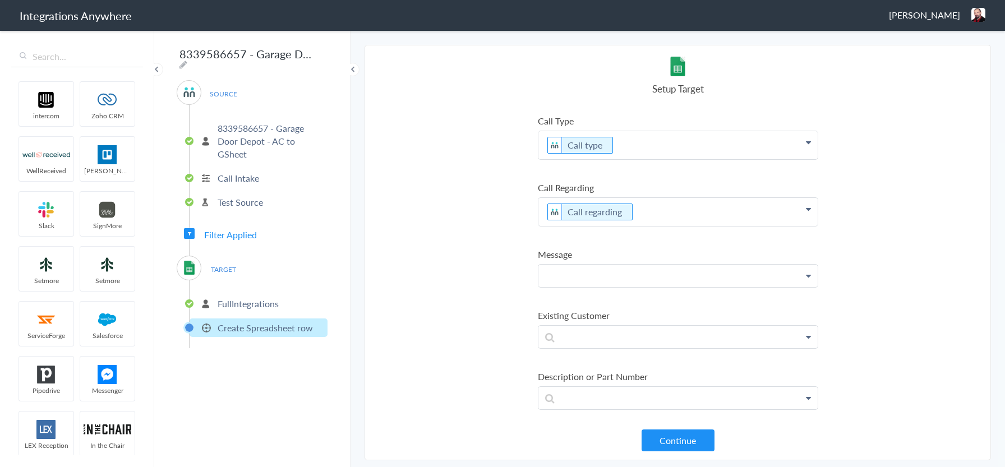
click at [656, 275] on p at bounding box center [677, 276] width 279 height 22
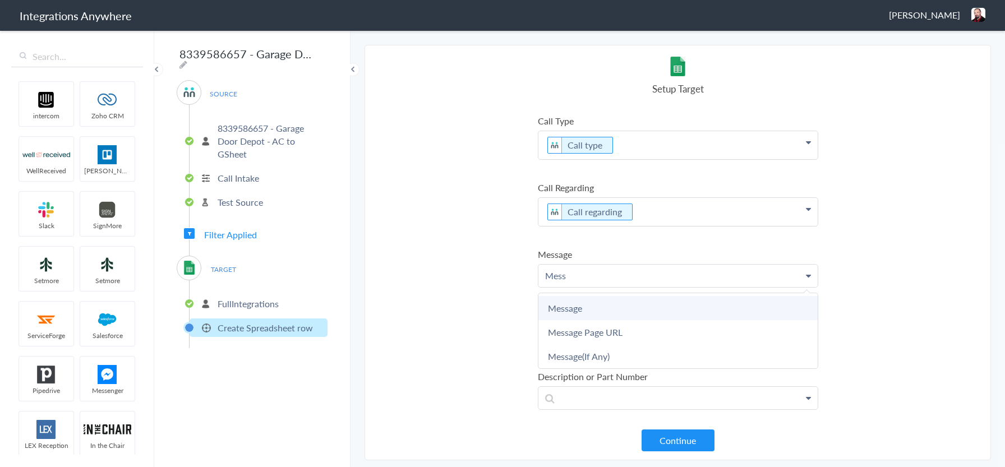
click at [612, 307] on link "Message" at bounding box center [677, 308] width 279 height 24
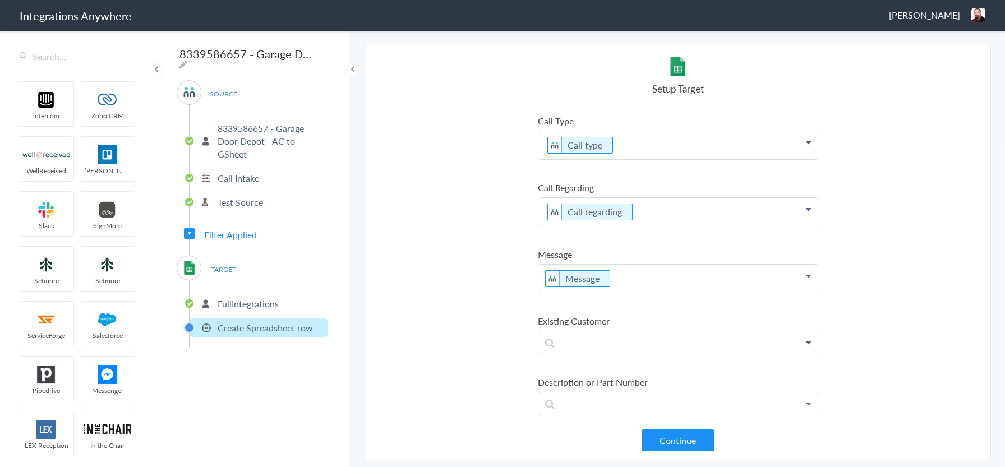
click at [644, 283] on p "Message" at bounding box center [677, 279] width 279 height 28
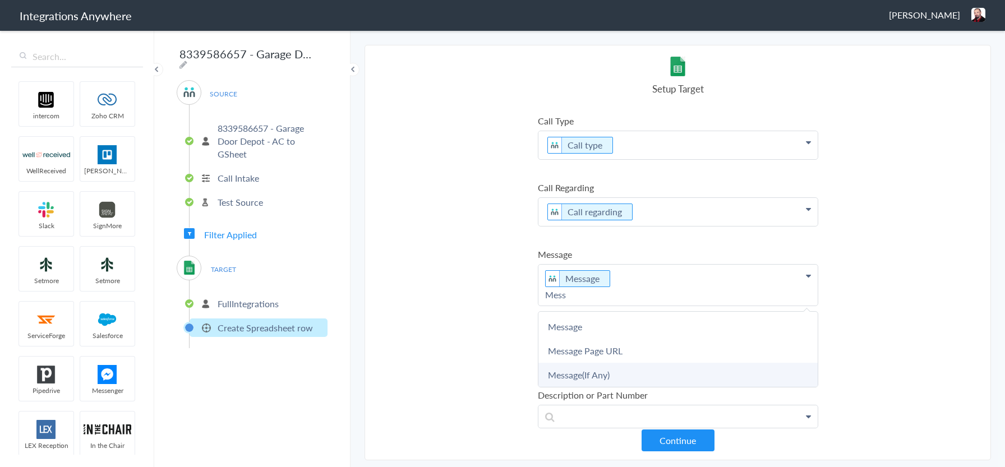
click at [581, 375] on link "Message(If Any)" at bounding box center [677, 375] width 279 height 24
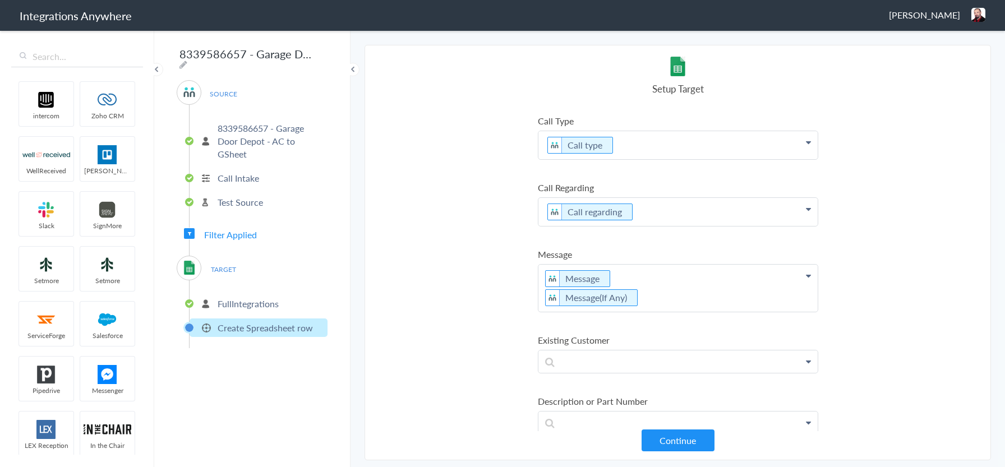
click at [662, 302] on p "Message Message(If Any)" at bounding box center [677, 288] width 279 height 47
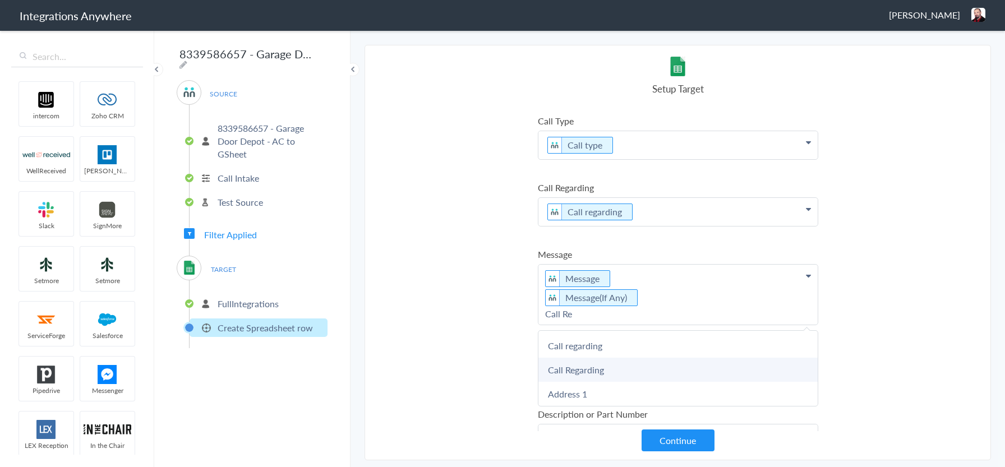
click at [581, 367] on link "Call Regarding" at bounding box center [677, 370] width 279 height 24
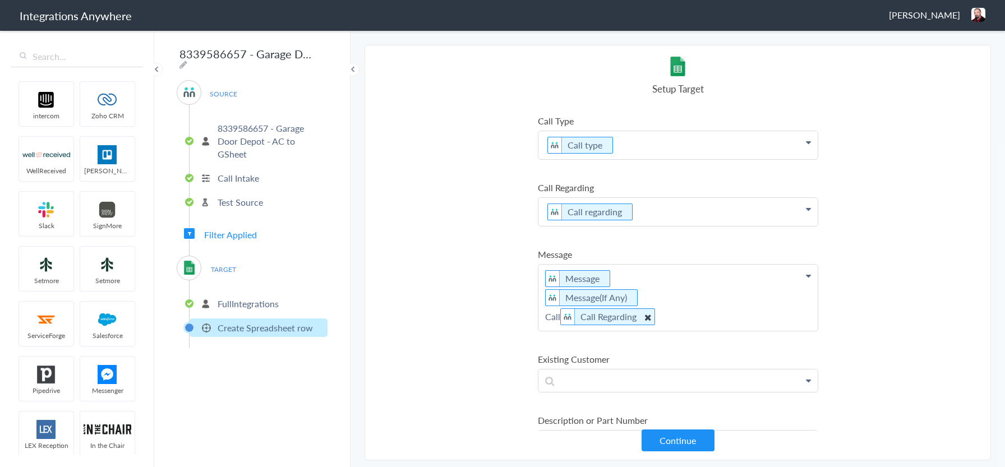
click at [562, 317] on img at bounding box center [568, 317] width 14 height 16
click at [560, 317] on p "Message Message(If Any) Call Call Regarding" at bounding box center [677, 298] width 279 height 66
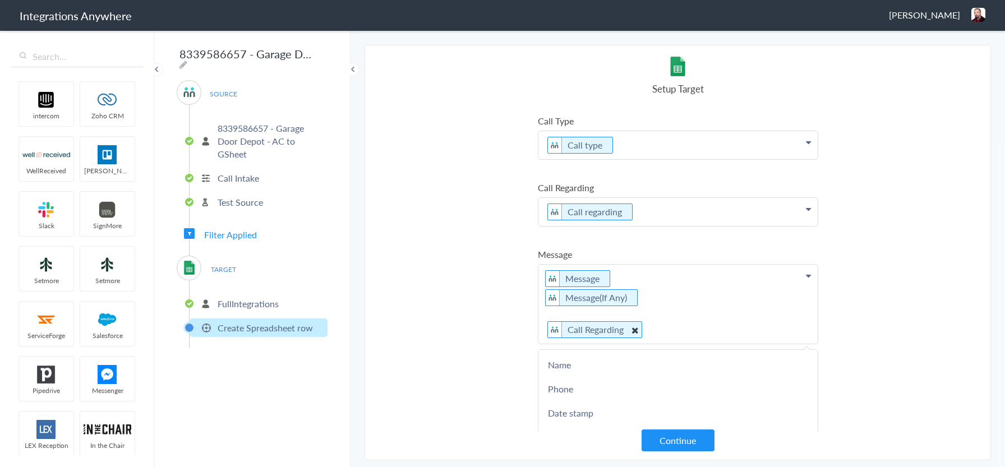
click at [583, 310] on p "Message Message(If Any) Call Regarding" at bounding box center [677, 304] width 279 height 79
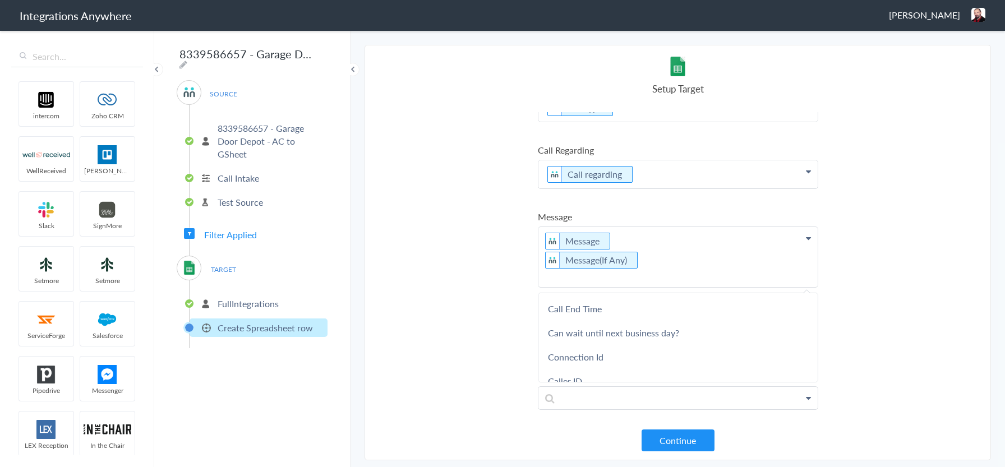
scroll to position [579, 0]
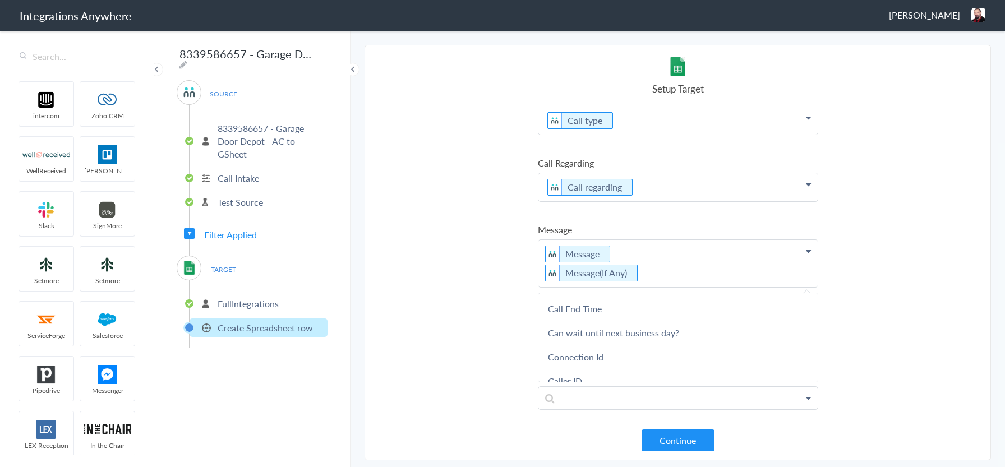
click at [917, 299] on section "Select Account 8339586657 - Garage Door Depot - AC to GSheet Rename Delete (a f…" at bounding box center [678, 253] width 626 height 416
click at [681, 277] on p "Message Message(If Any)" at bounding box center [677, 263] width 279 height 47
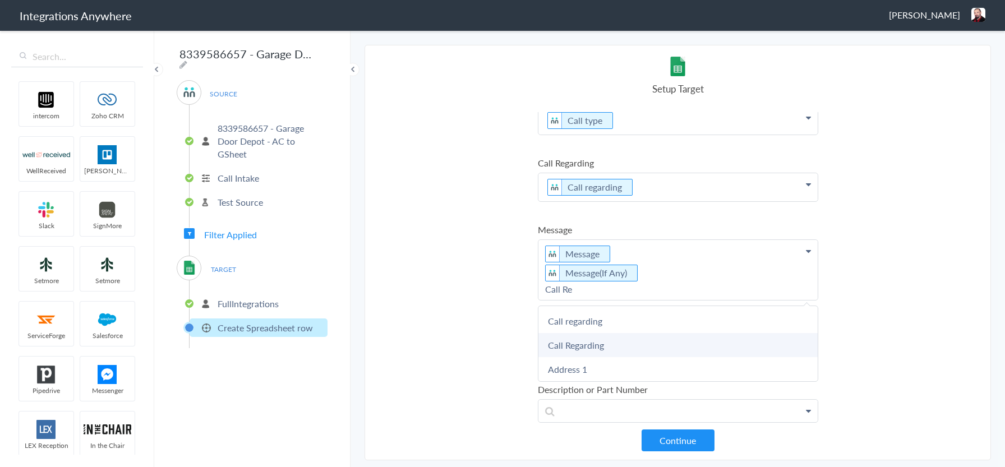
click at [602, 347] on link "Call Regarding" at bounding box center [677, 345] width 279 height 24
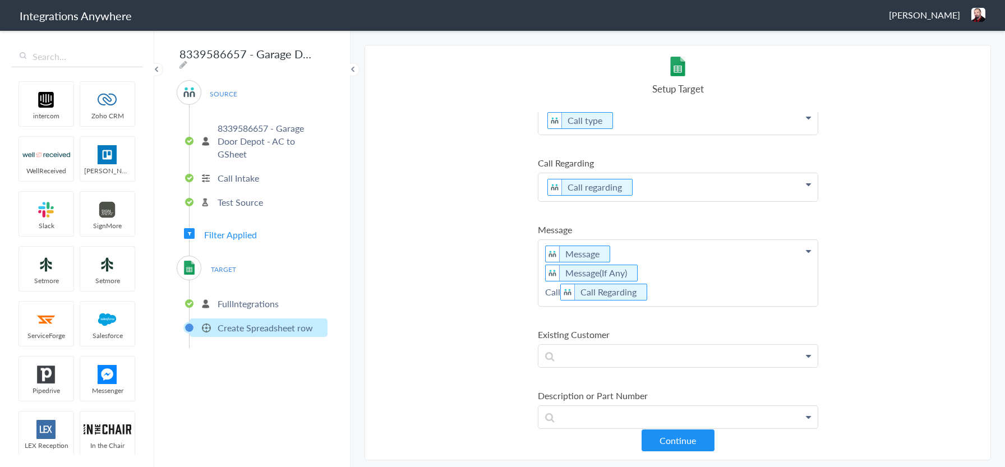
click at [543, 297] on p "Message Message(If Any) Call Call Regarding" at bounding box center [677, 273] width 279 height 66
click at [682, 292] on p "Message Message(If Any) Call Regarding" at bounding box center [677, 273] width 279 height 66
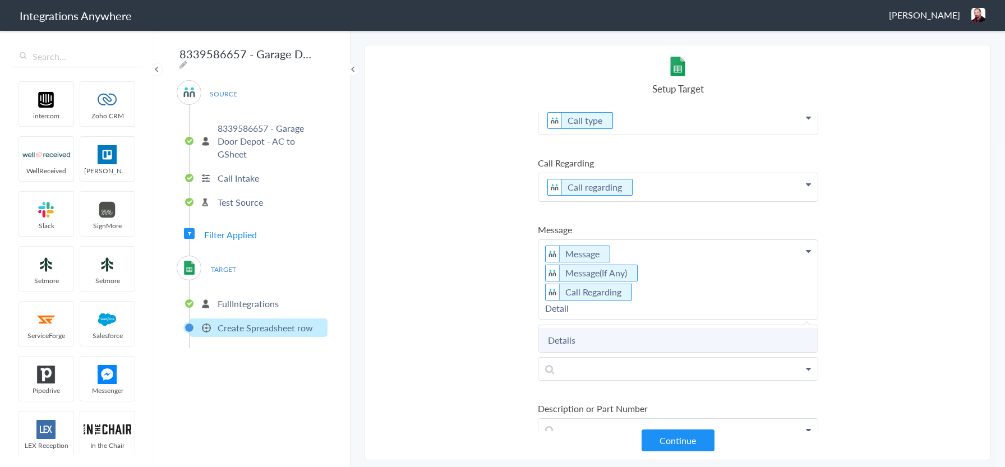
click at [597, 331] on link "Details" at bounding box center [677, 340] width 279 height 24
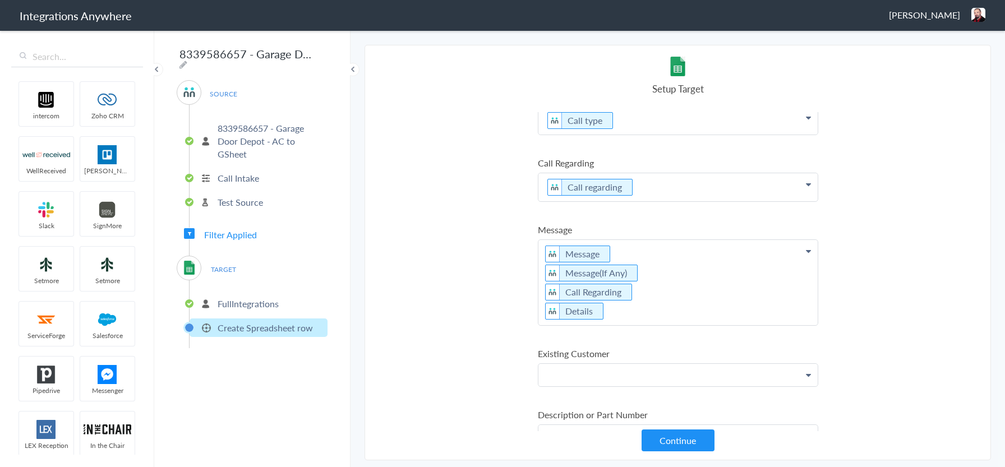
click at [619, 371] on p at bounding box center [677, 375] width 279 height 22
click at [607, 409] on link "Existing Customer?" at bounding box center [677, 407] width 279 height 24
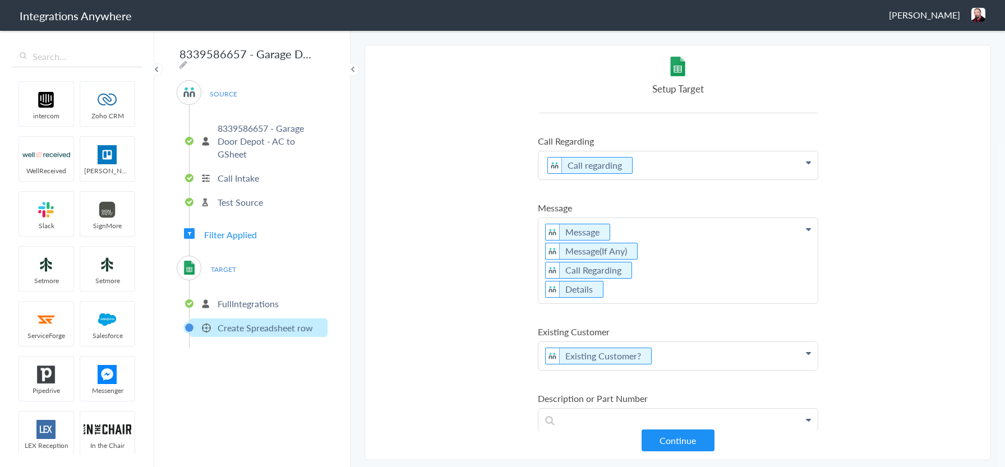
scroll to position [615, 0]
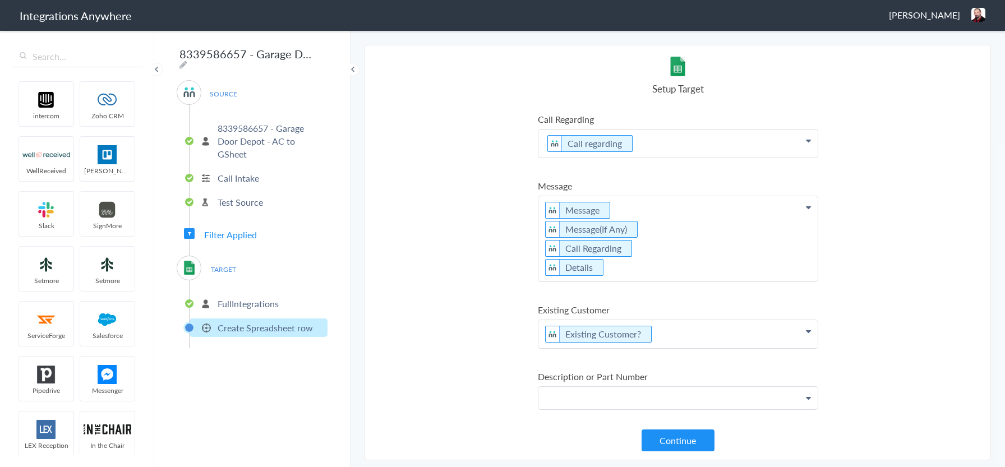
click at [635, 403] on p at bounding box center [677, 398] width 279 height 22
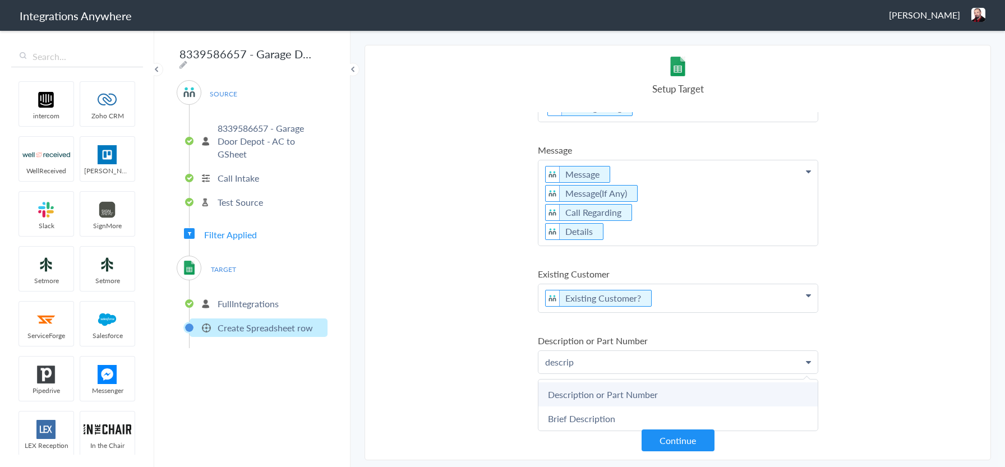
click at [596, 389] on link "Description or Part Number" at bounding box center [677, 394] width 279 height 24
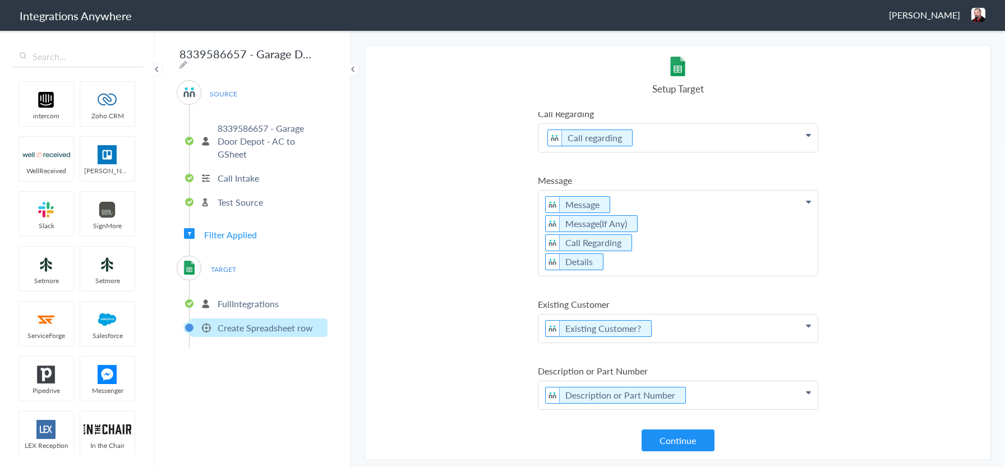
scroll to position [620, 0]
click at [662, 266] on p "Message Message(If Any) Call Regarding Details" at bounding box center [677, 233] width 279 height 85
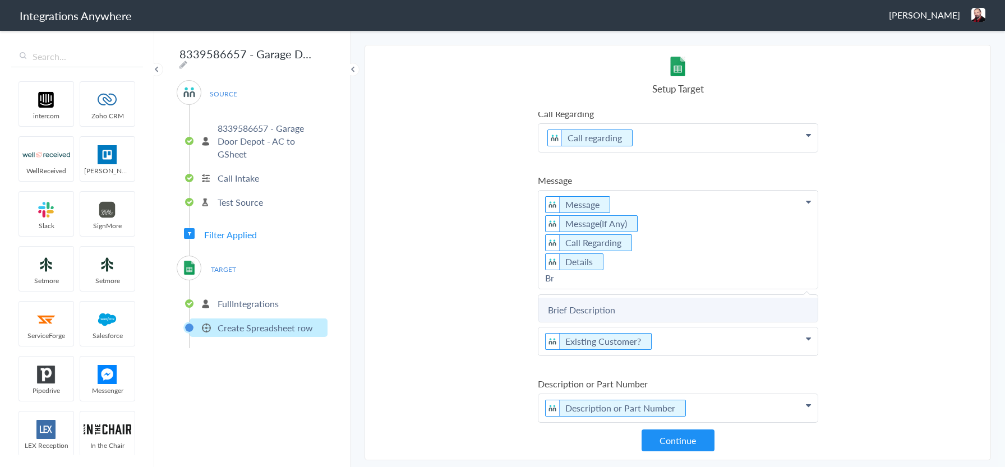
click at [572, 313] on link "Brief Description" at bounding box center [677, 310] width 279 height 24
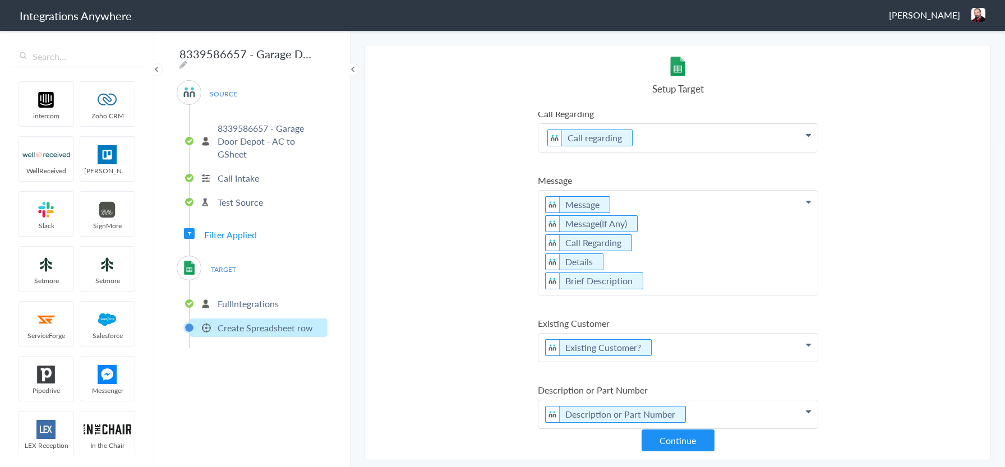
click at [445, 293] on section "Select Account 8339586657 - Garage Door Depot - AC to GSheet Rename Delete (a f…" at bounding box center [678, 253] width 626 height 416
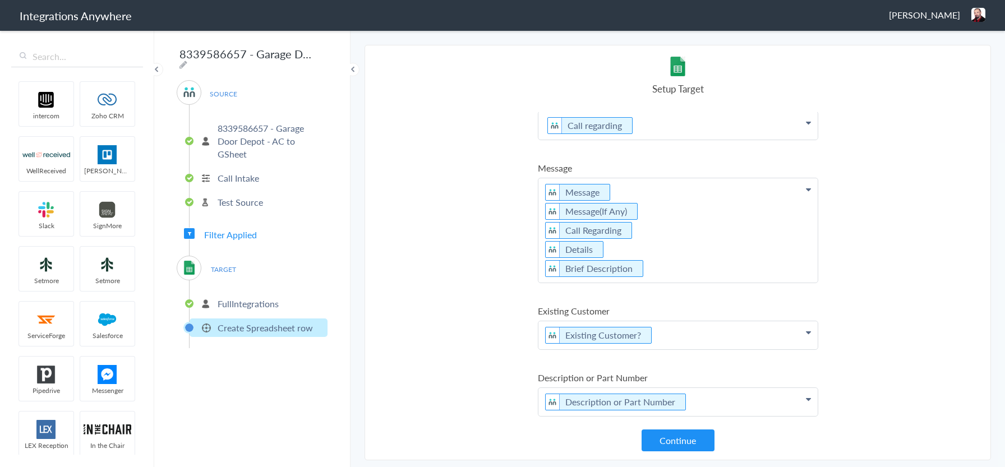
scroll to position [639, 0]
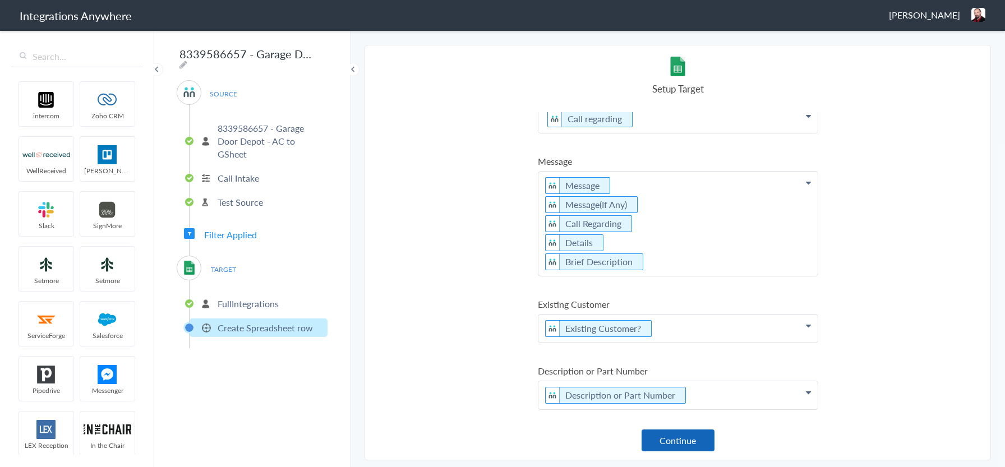
click at [695, 442] on button "Continue" at bounding box center [678, 441] width 73 height 22
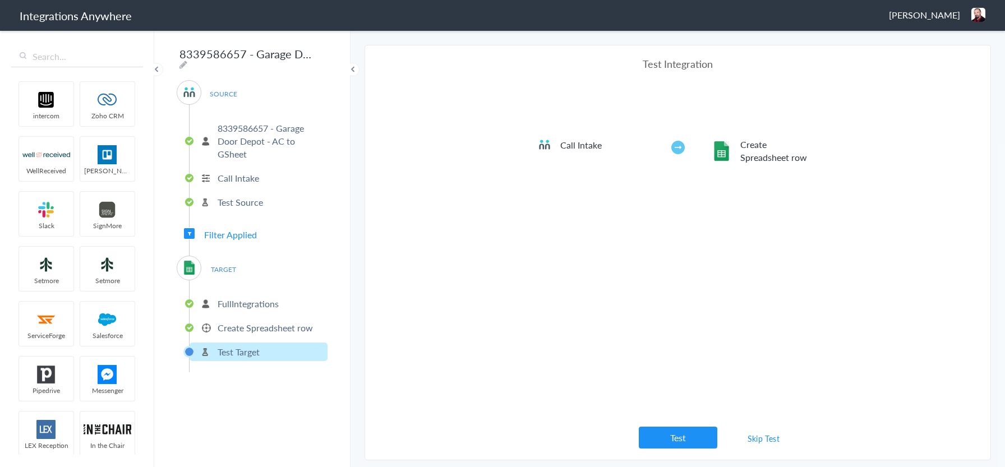
click at [763, 450] on section "Select Account 8339586657 - Garage Door Depot - AC to GSheet Rename Delete (a f…" at bounding box center [678, 253] width 626 height 416
click at [704, 428] on button "Test" at bounding box center [678, 438] width 79 height 22
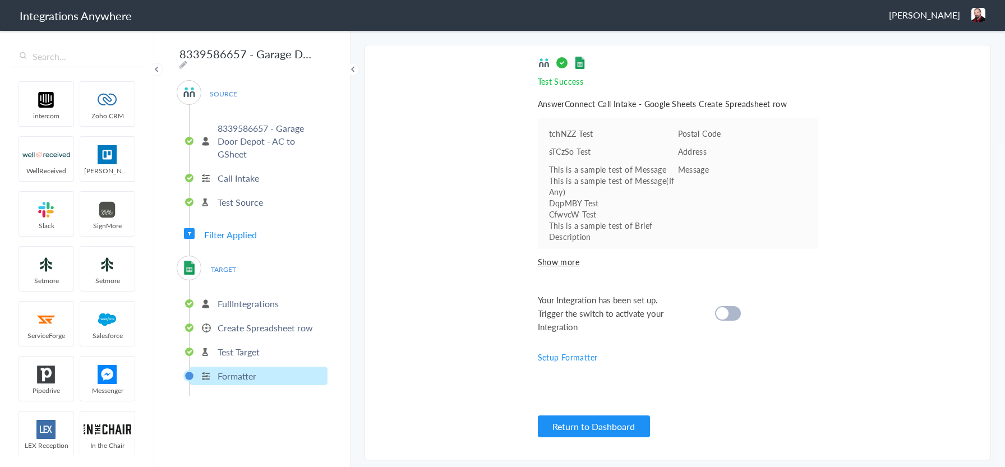
click at [240, 373] on p "Formatter" at bounding box center [237, 376] width 39 height 13
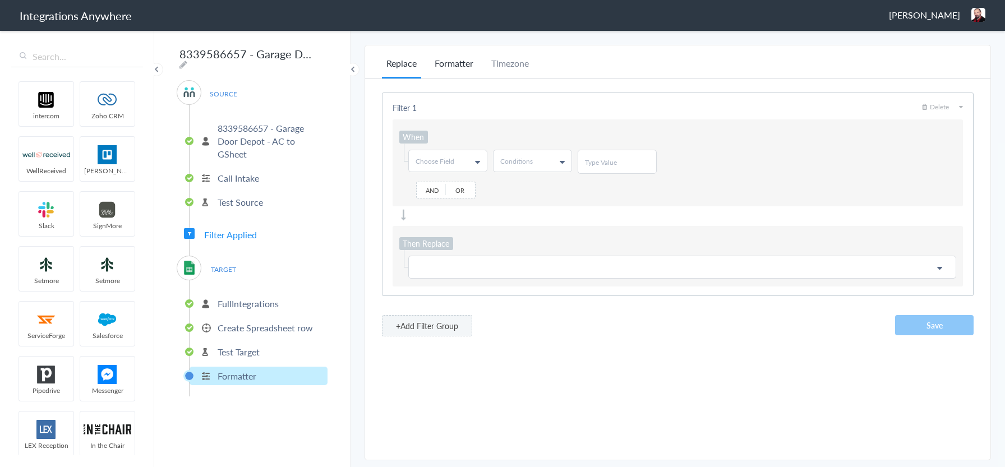
click at [463, 67] on li "Formatter" at bounding box center [454, 68] width 48 height 22
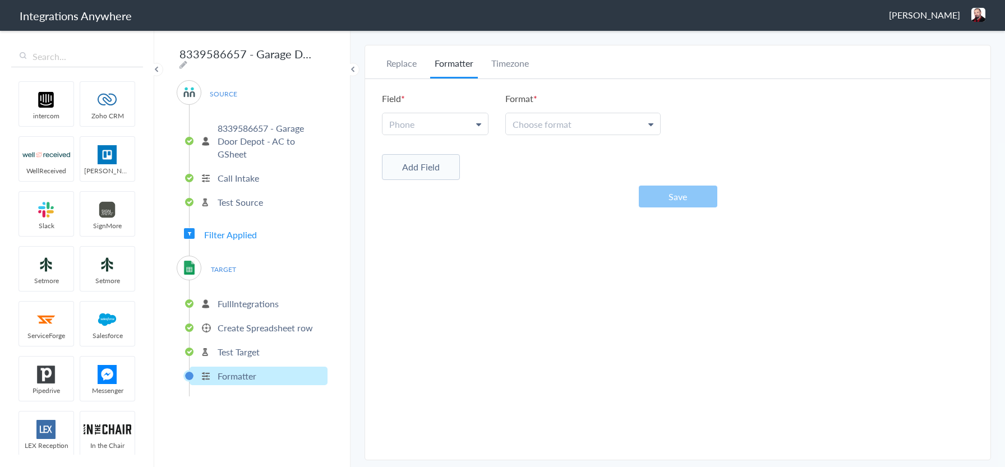
click at [431, 122] on link "Phone" at bounding box center [434, 123] width 105 height 21
click at [414, 175] on link "Phone" at bounding box center [434, 175] width 104 height 24
click at [612, 123] on link "Choose format" at bounding box center [583, 123] width 154 height 21
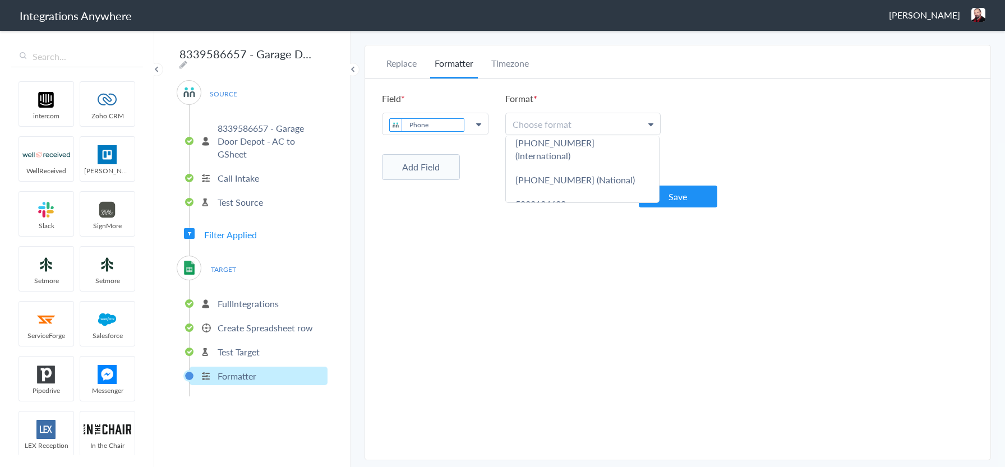
scroll to position [94, 0]
click at [582, 167] on link "503-213-4639 (National)" at bounding box center [582, 179] width 153 height 24
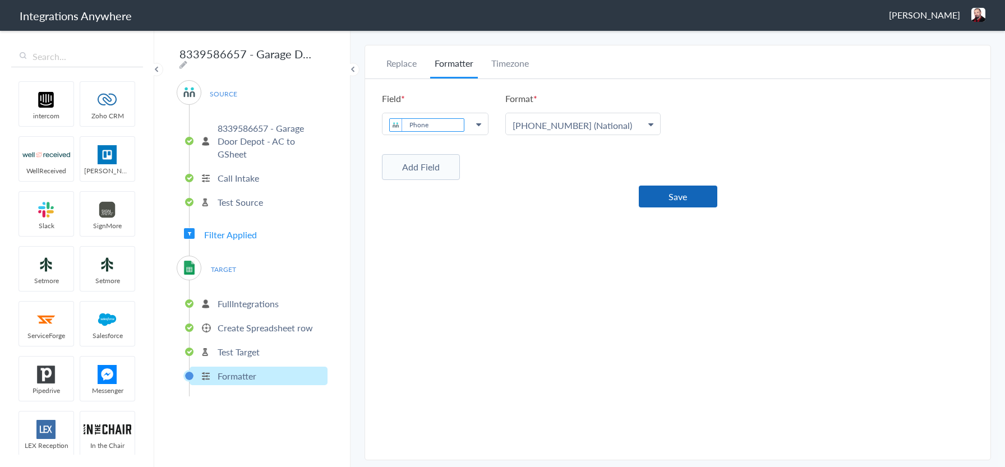
click at [686, 198] on button "Save" at bounding box center [678, 197] width 79 height 22
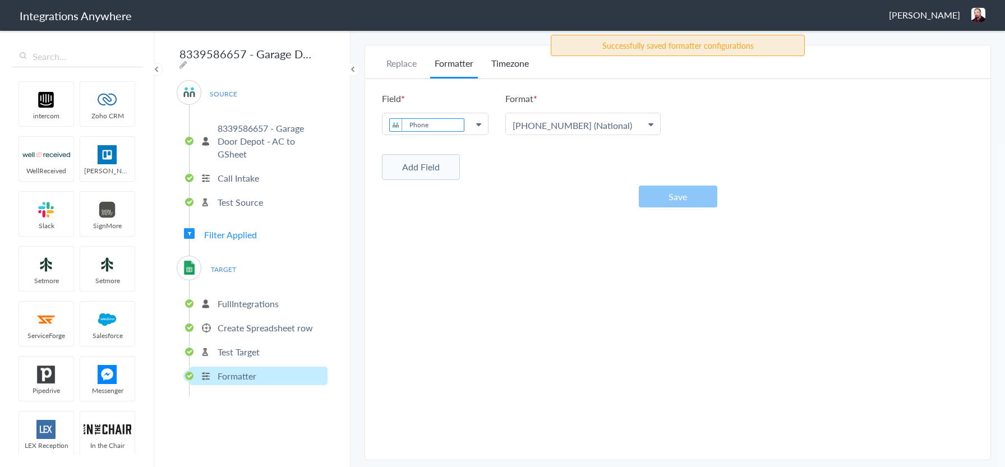
click at [512, 63] on li "Timezone" at bounding box center [510, 68] width 47 height 22
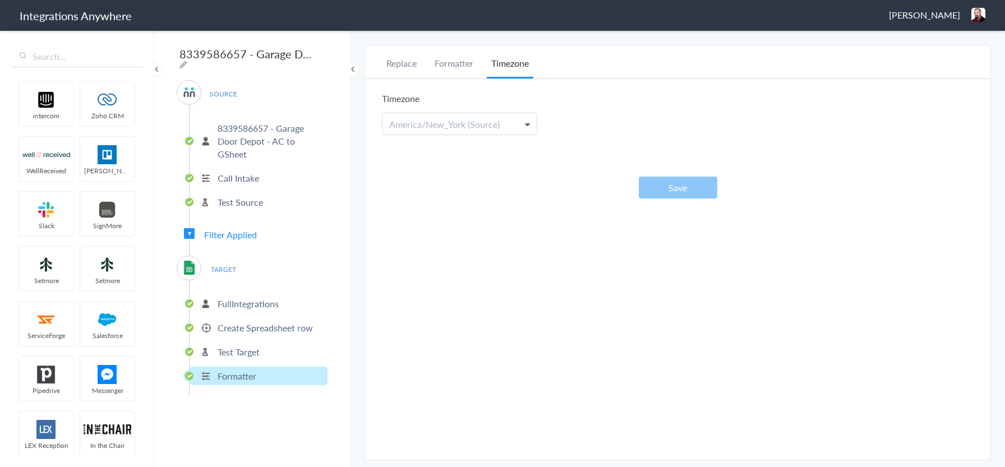
click at [232, 345] on p "Test Target" at bounding box center [239, 351] width 42 height 13
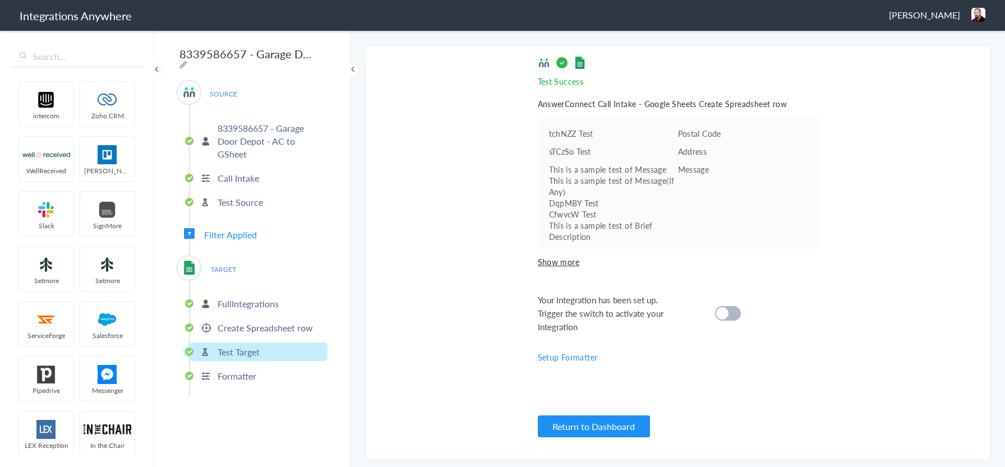
click at [717, 314] on cite at bounding box center [722, 313] width 12 height 12
click at [250, 371] on p "Formatter" at bounding box center [237, 376] width 39 height 13
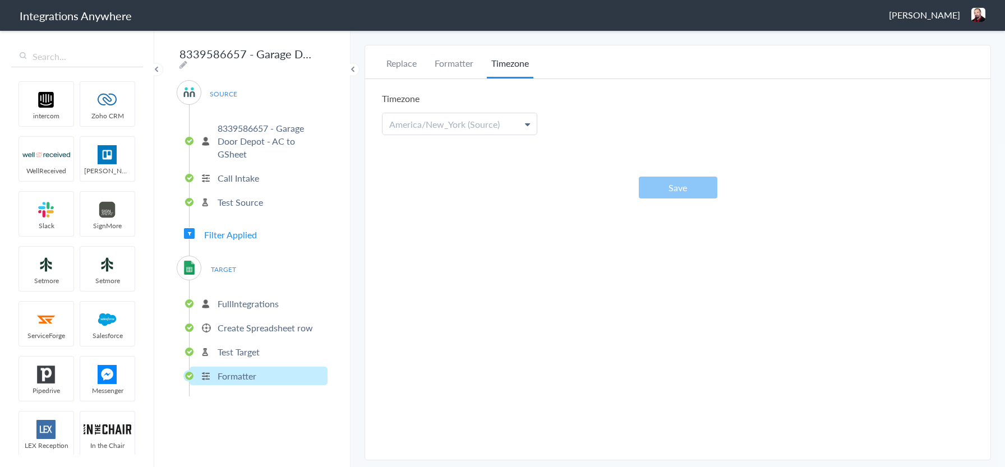
click at [242, 347] on p "Test Target" at bounding box center [239, 351] width 42 height 13
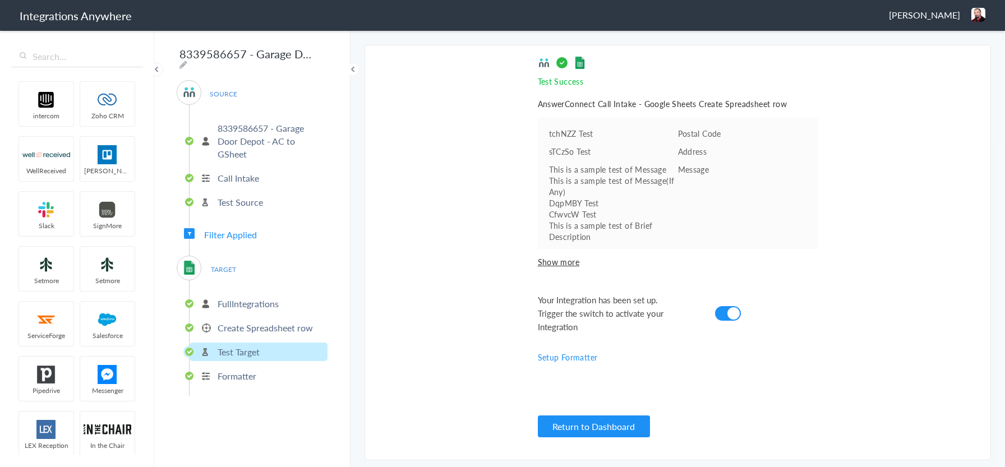
click at [225, 321] on p "Create Spreadsheet row" at bounding box center [265, 327] width 95 height 13
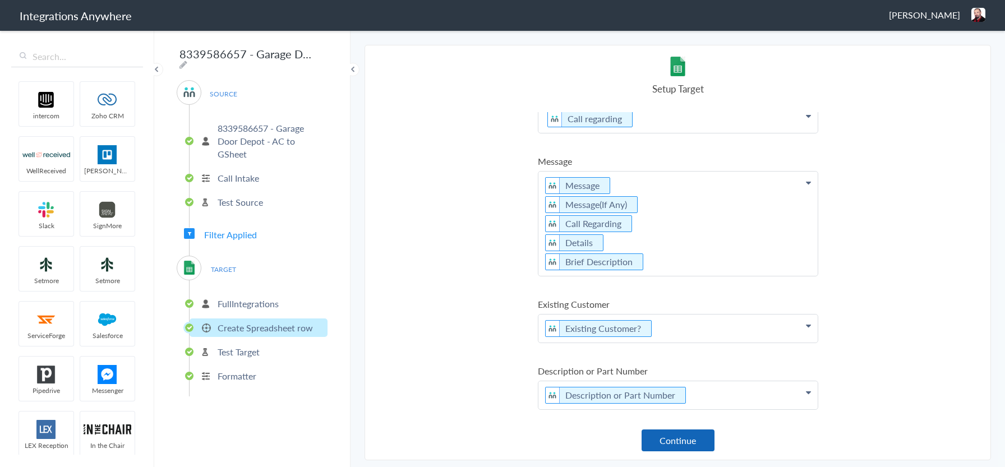
click at [655, 436] on button "Continue" at bounding box center [678, 441] width 73 height 22
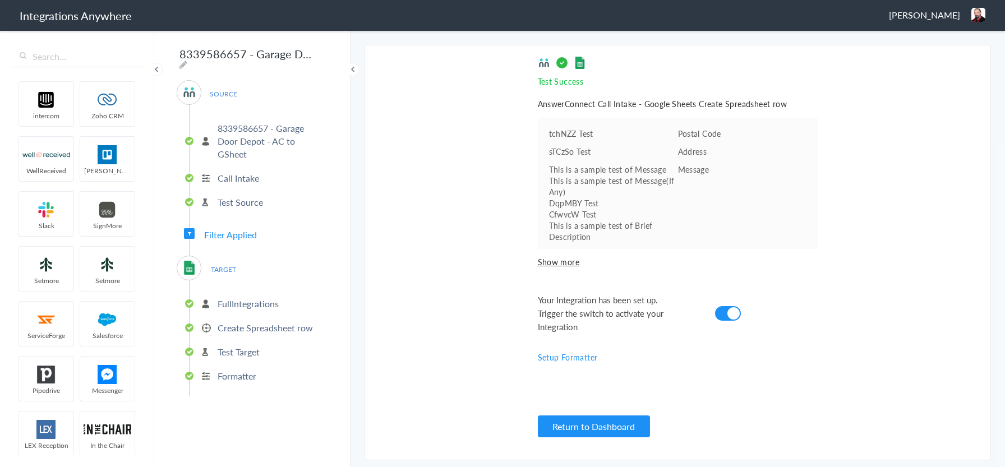
click at [732, 312] on cite at bounding box center [733, 313] width 12 height 12
click at [546, 421] on button "Return to Dashboard" at bounding box center [594, 427] width 112 height 22
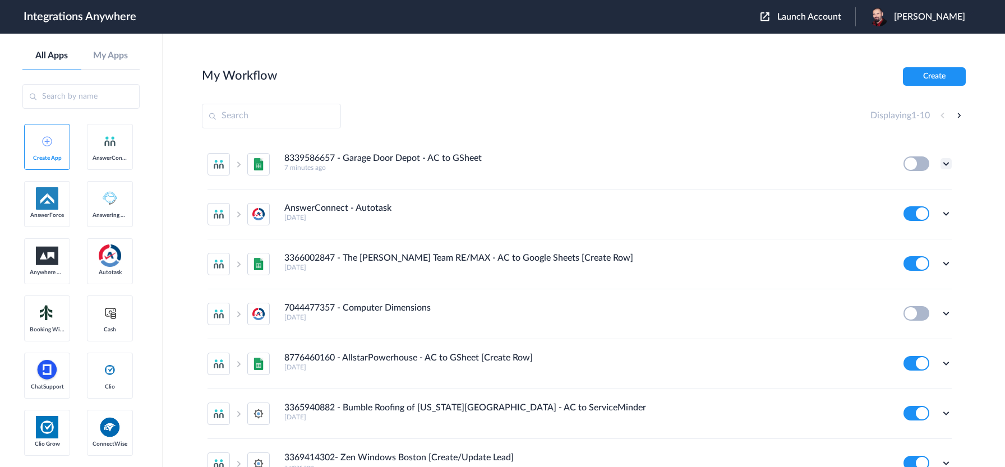
click at [940, 165] on icon at bounding box center [945, 163] width 11 height 11
click at [894, 190] on link "Edit" at bounding box center [900, 190] width 27 height 8
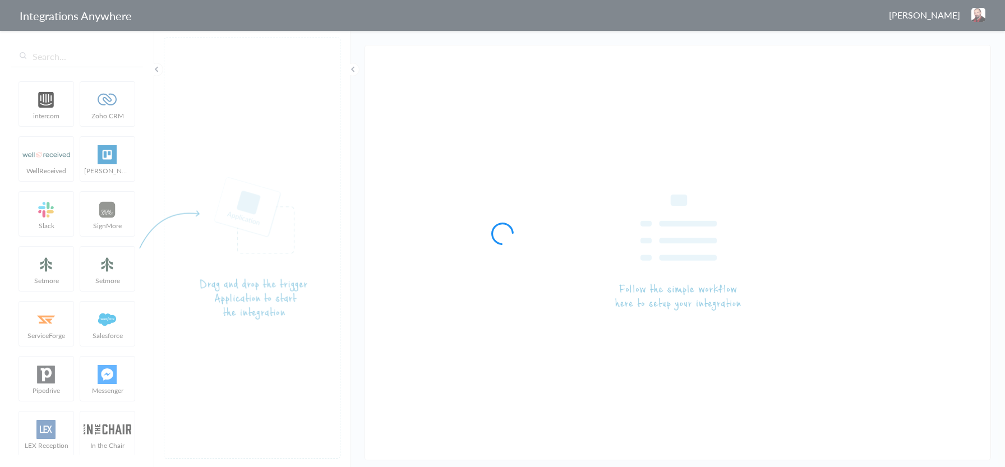
type input "8339586657 - Garage Door Depot - AC to GSheet"
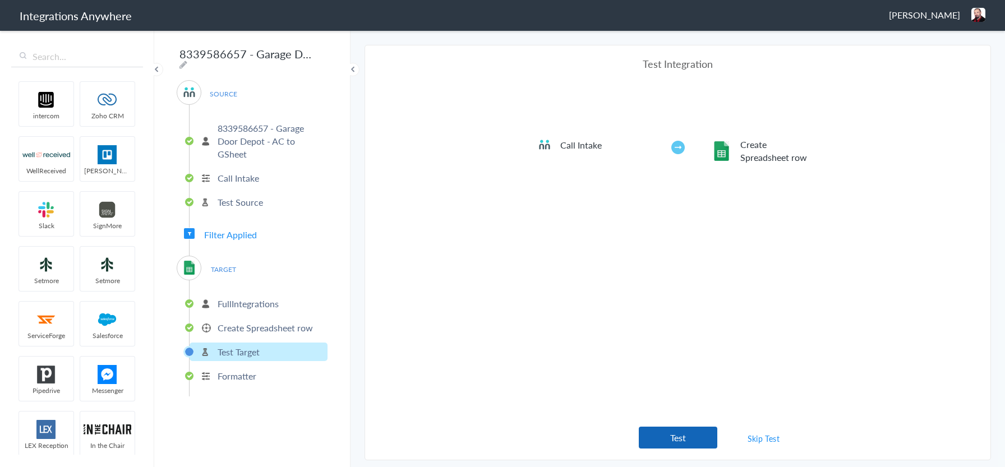
click at [685, 436] on button "Test" at bounding box center [678, 438] width 79 height 22
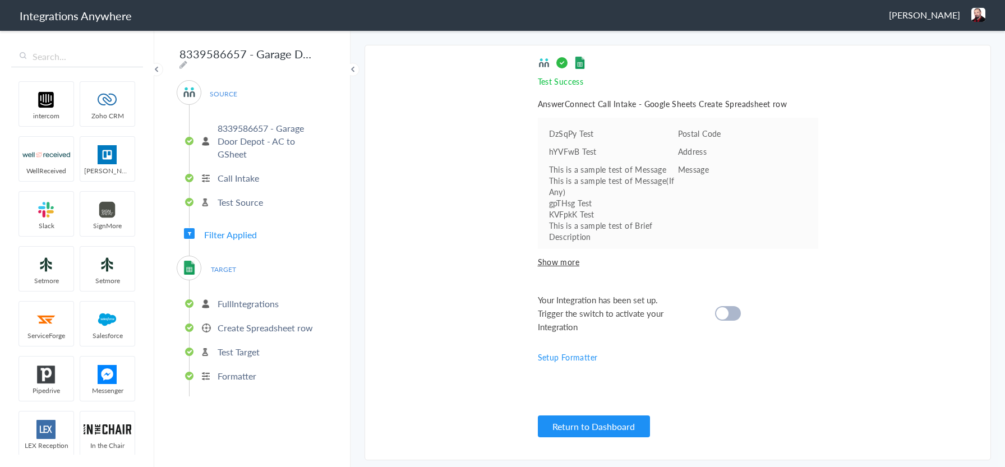
click at [731, 314] on div at bounding box center [728, 313] width 26 height 15
